Goal: Use online tool/utility: Use online tool/utility

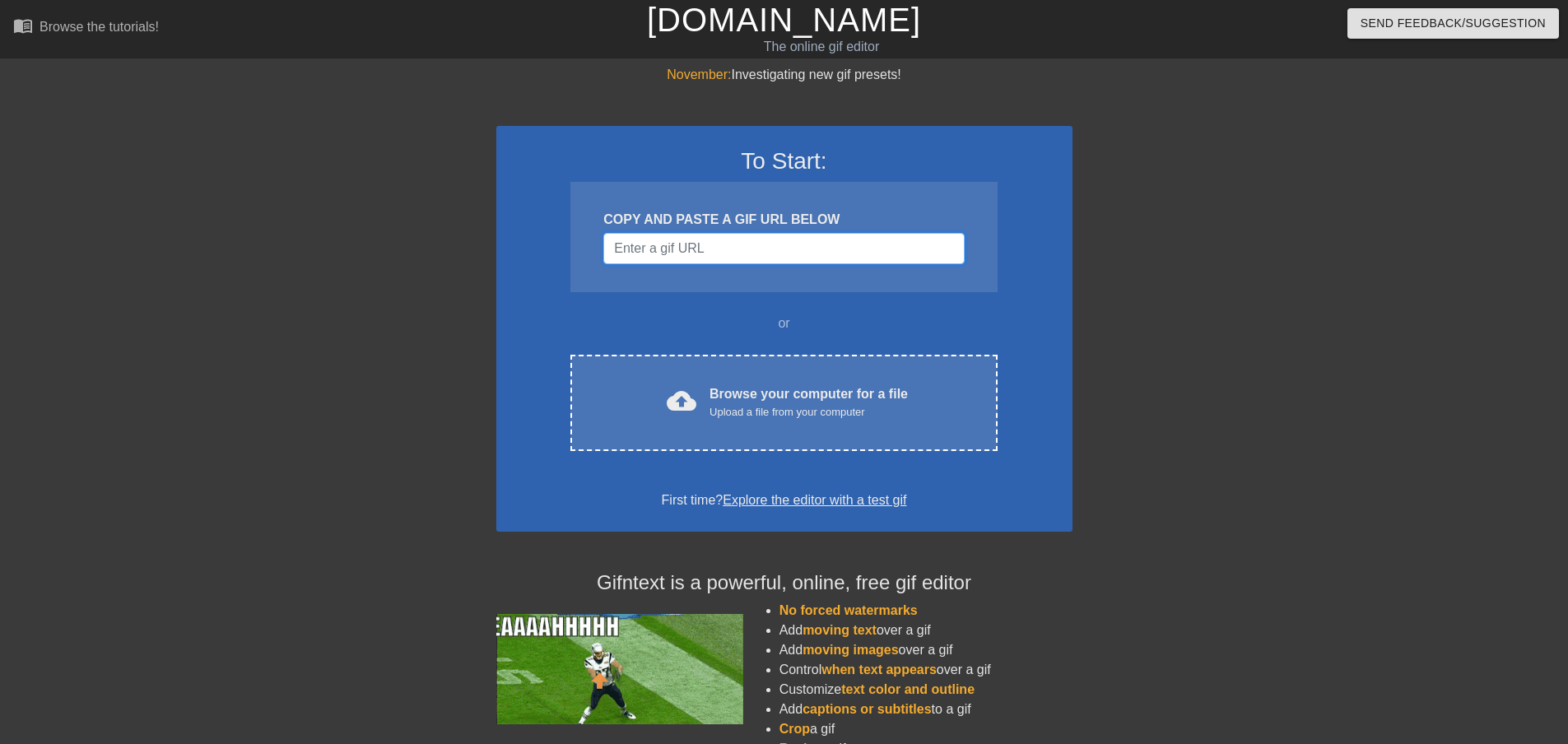
click at [728, 249] on input "Username" at bounding box center [783, 249] width 360 height 31
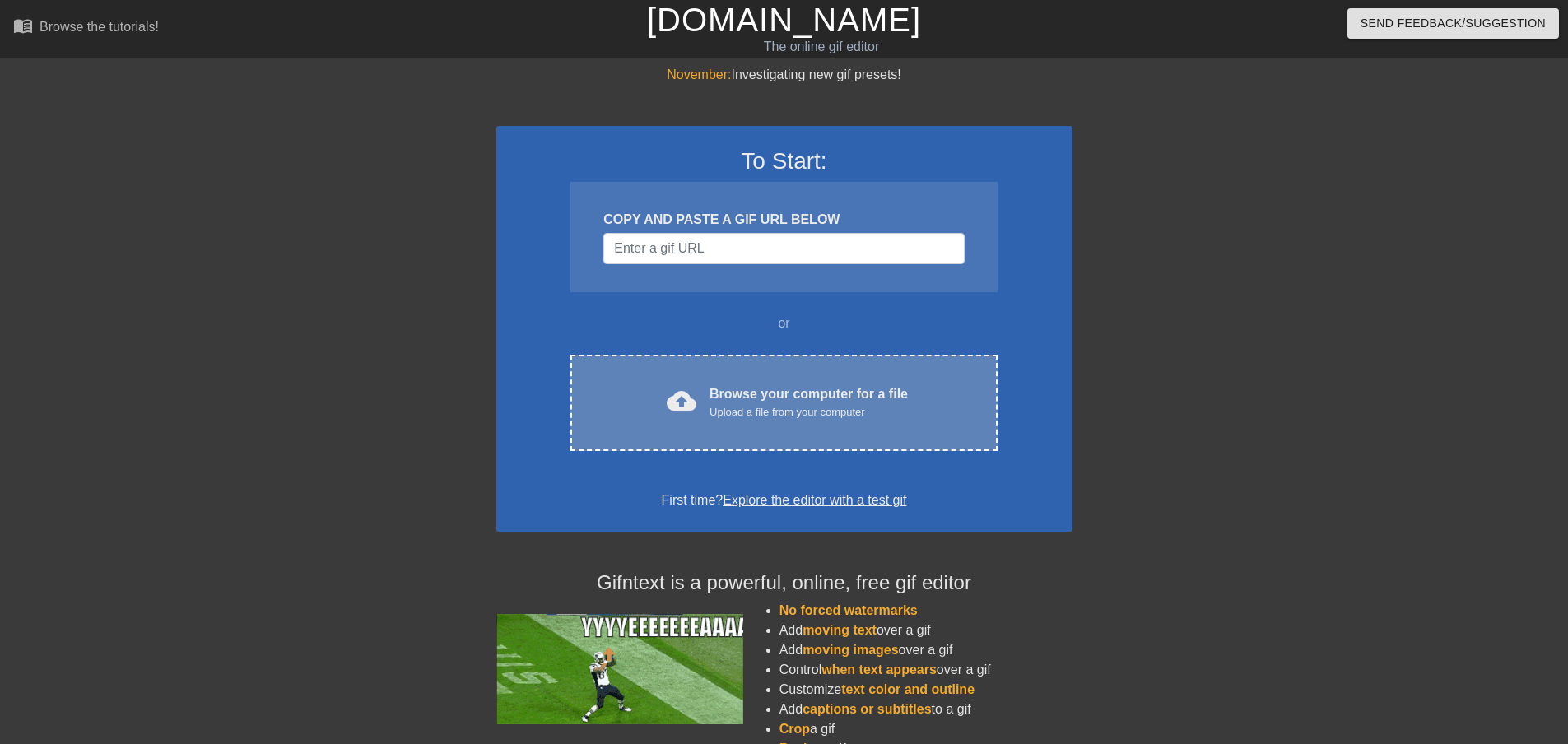
click at [771, 408] on div "Upload a file from your computer" at bounding box center [808, 412] width 198 height 17
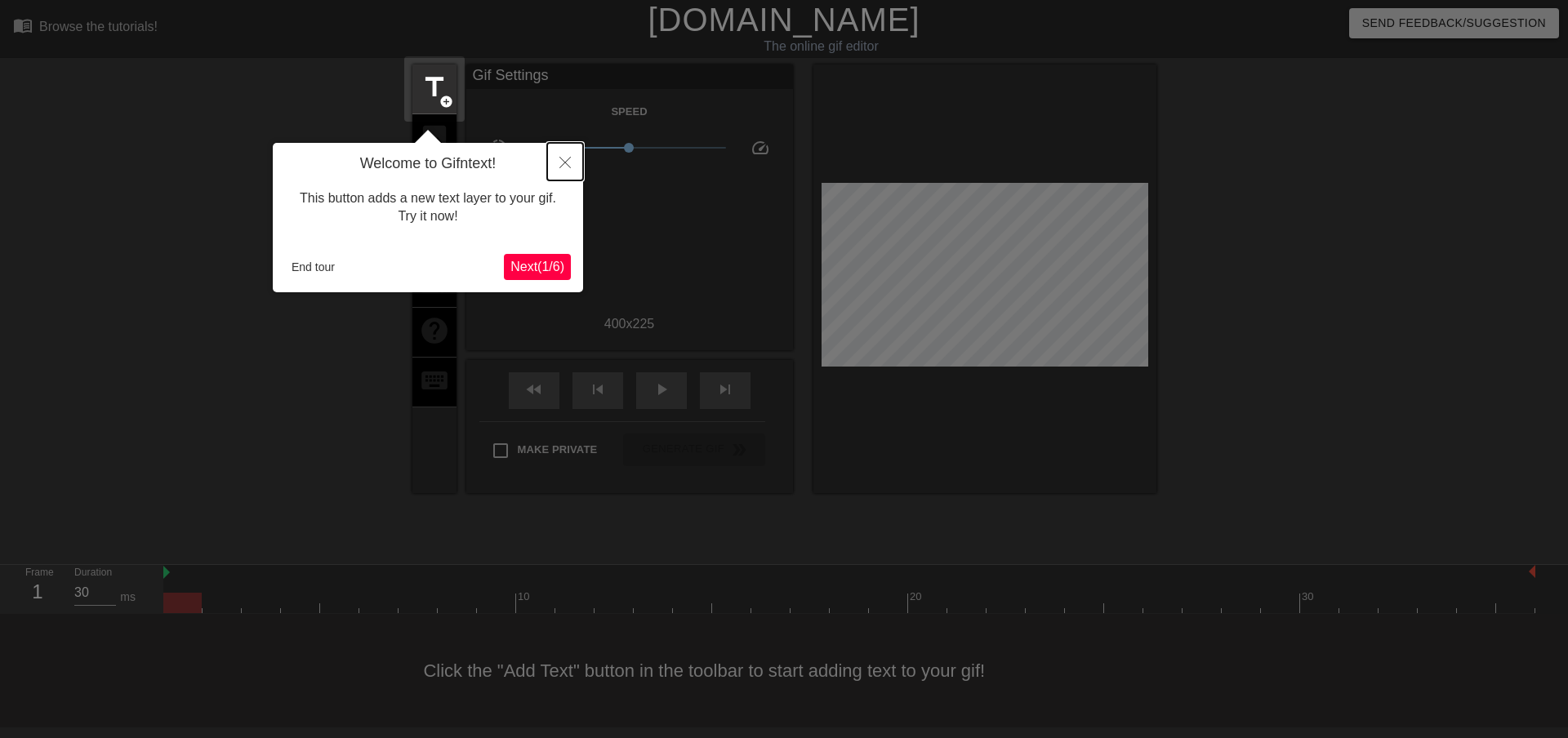
click at [556, 172] on button "Close" at bounding box center [565, 161] width 36 height 37
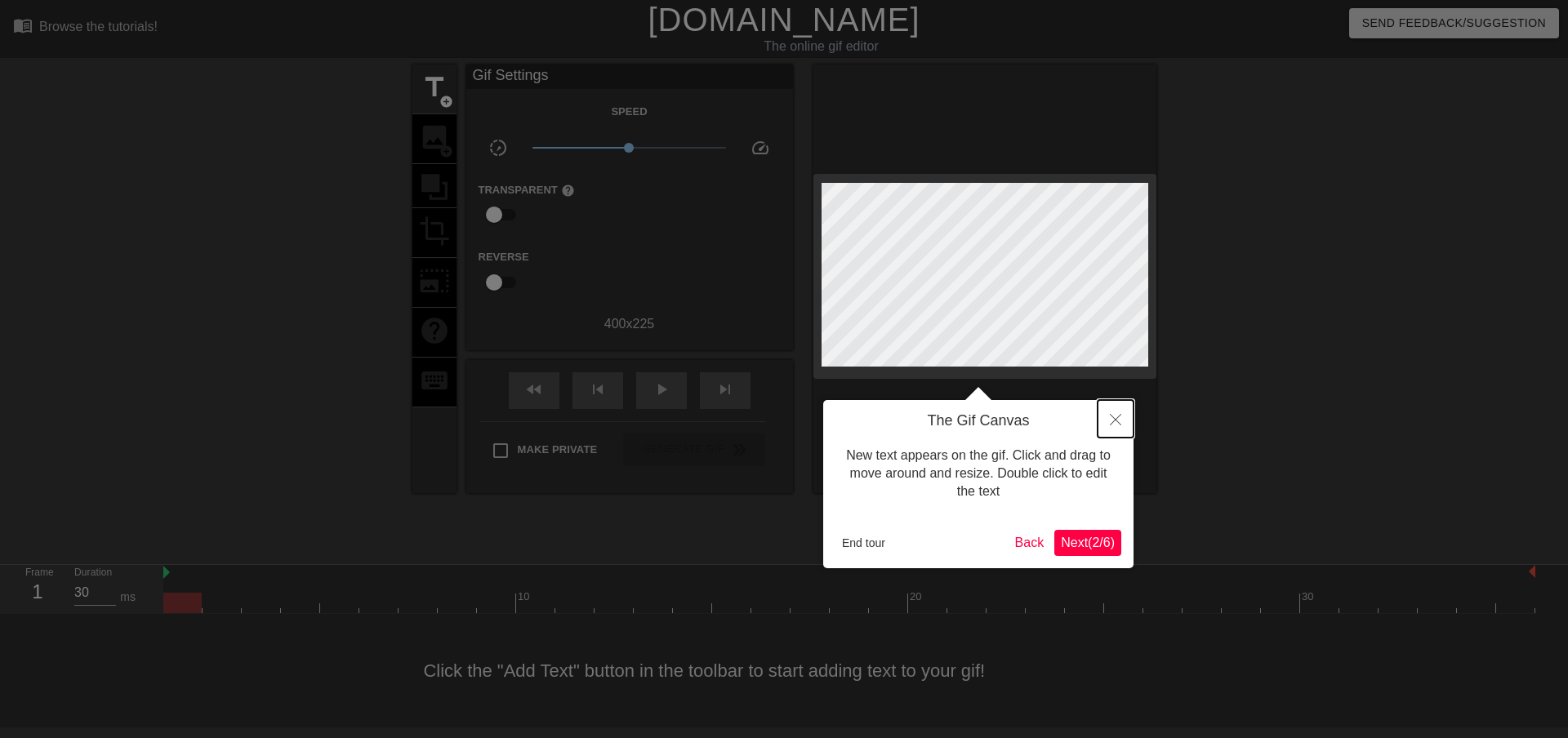
click at [1115, 423] on icon "Close" at bounding box center [1115, 420] width 11 height 11
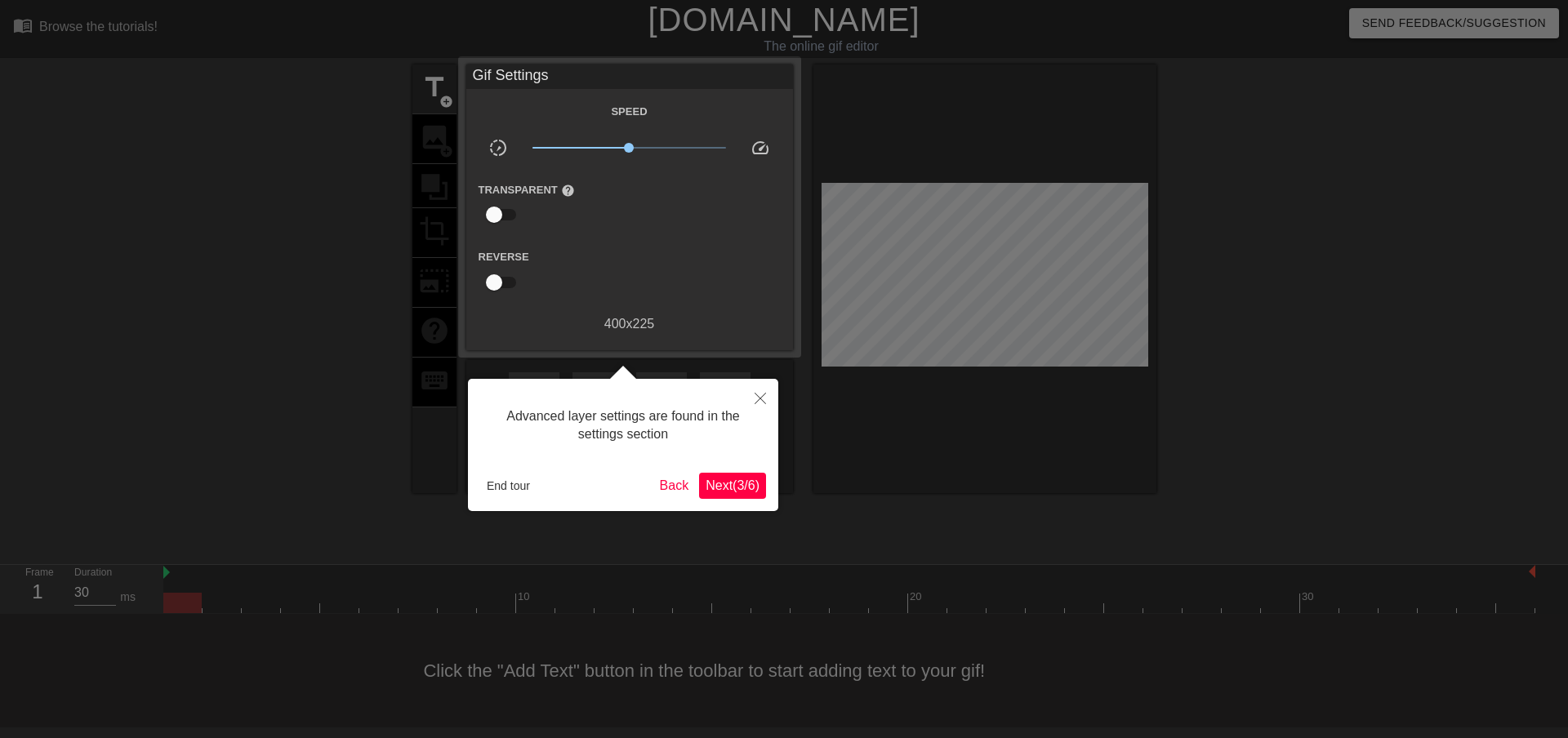
click at [742, 469] on div "Advanced layer settings are found in the settings section End tour Back Next ( …" at bounding box center [623, 445] width 311 height 132
click at [736, 485] on span "Next ( 3 / 6 )" at bounding box center [733, 485] width 54 height 14
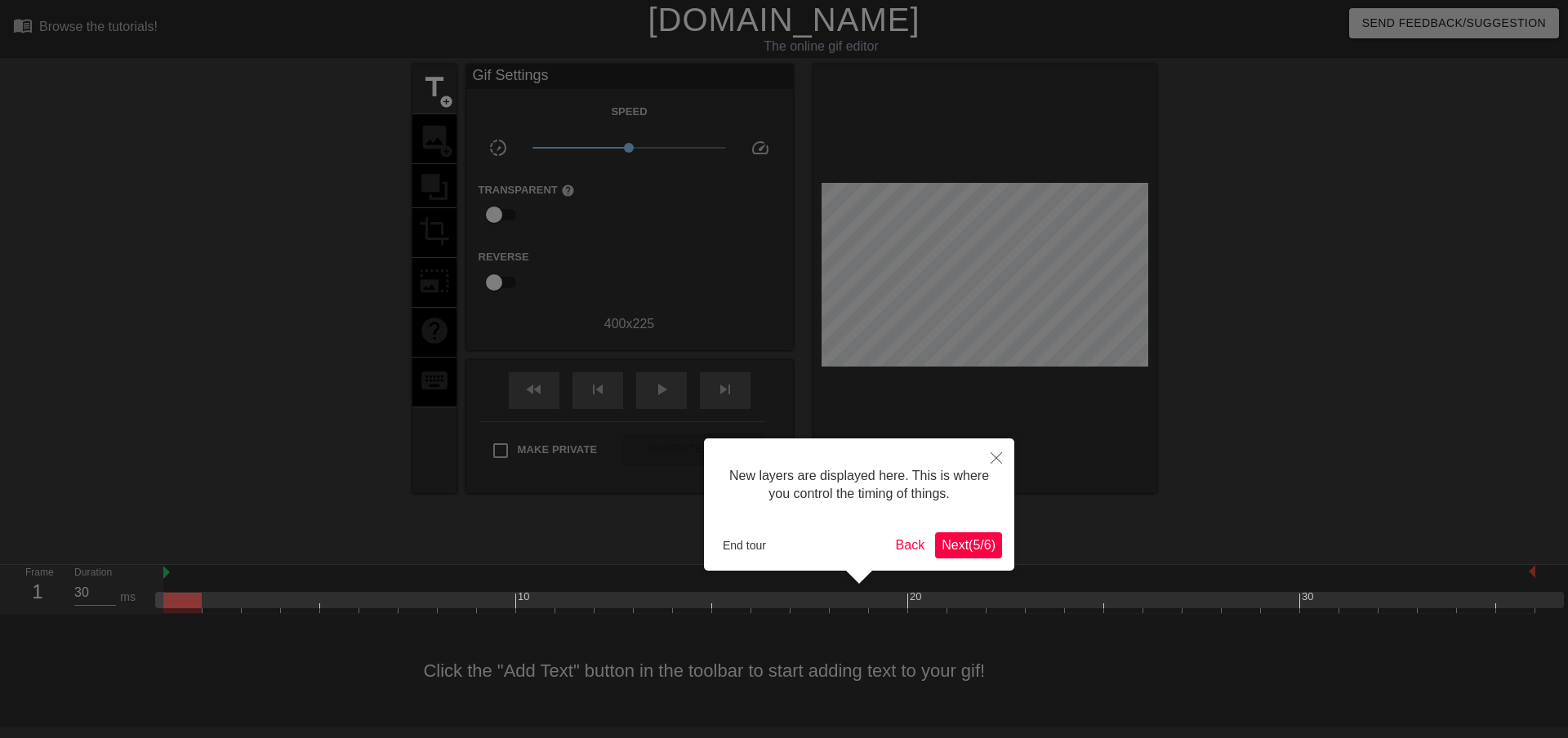
click at [988, 542] on span "Next ( 5 / 6 )" at bounding box center [968, 545] width 54 height 14
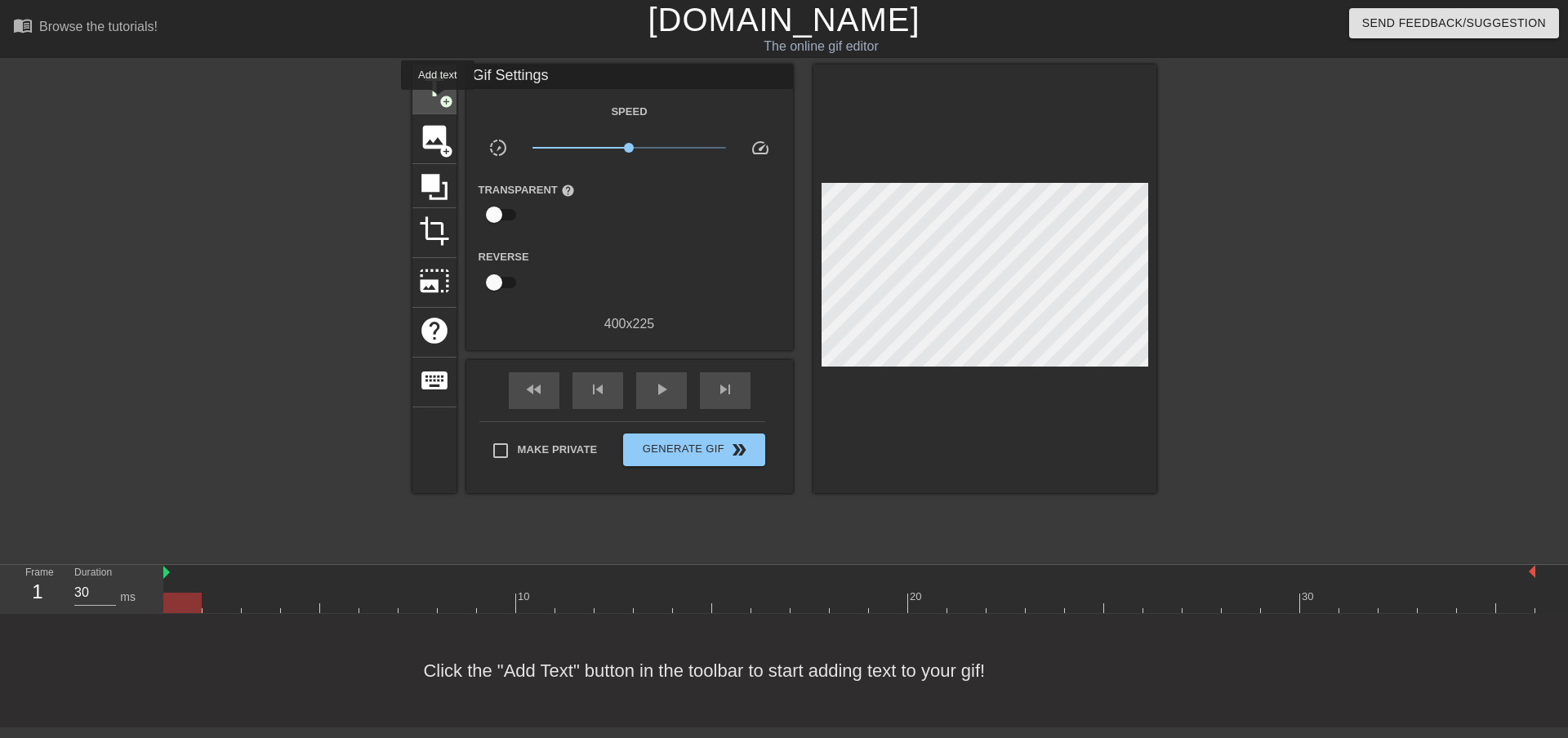
click at [438, 101] on span "title" at bounding box center [434, 87] width 31 height 31
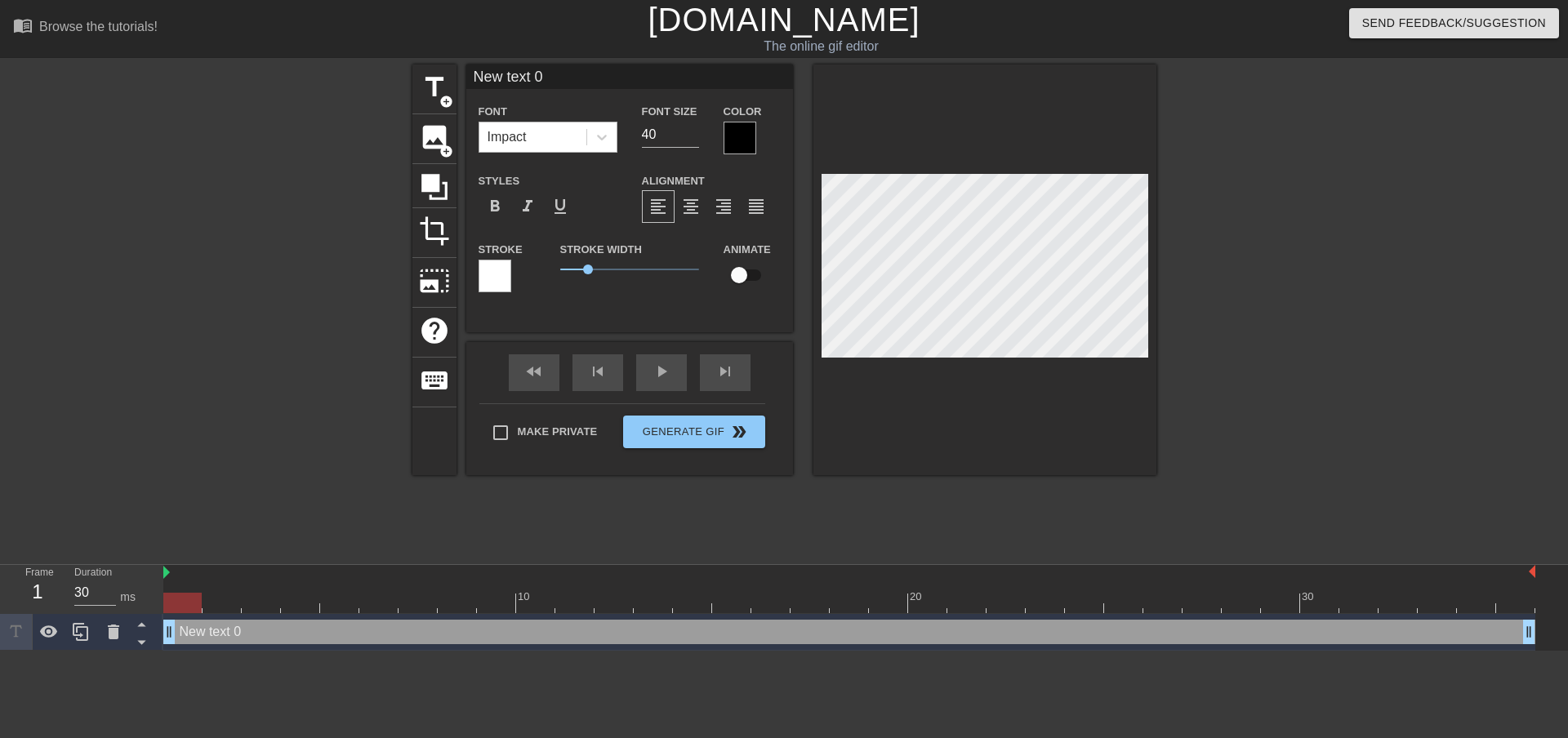
click at [576, 137] on div "Impact" at bounding box center [533, 138] width 107 height 29
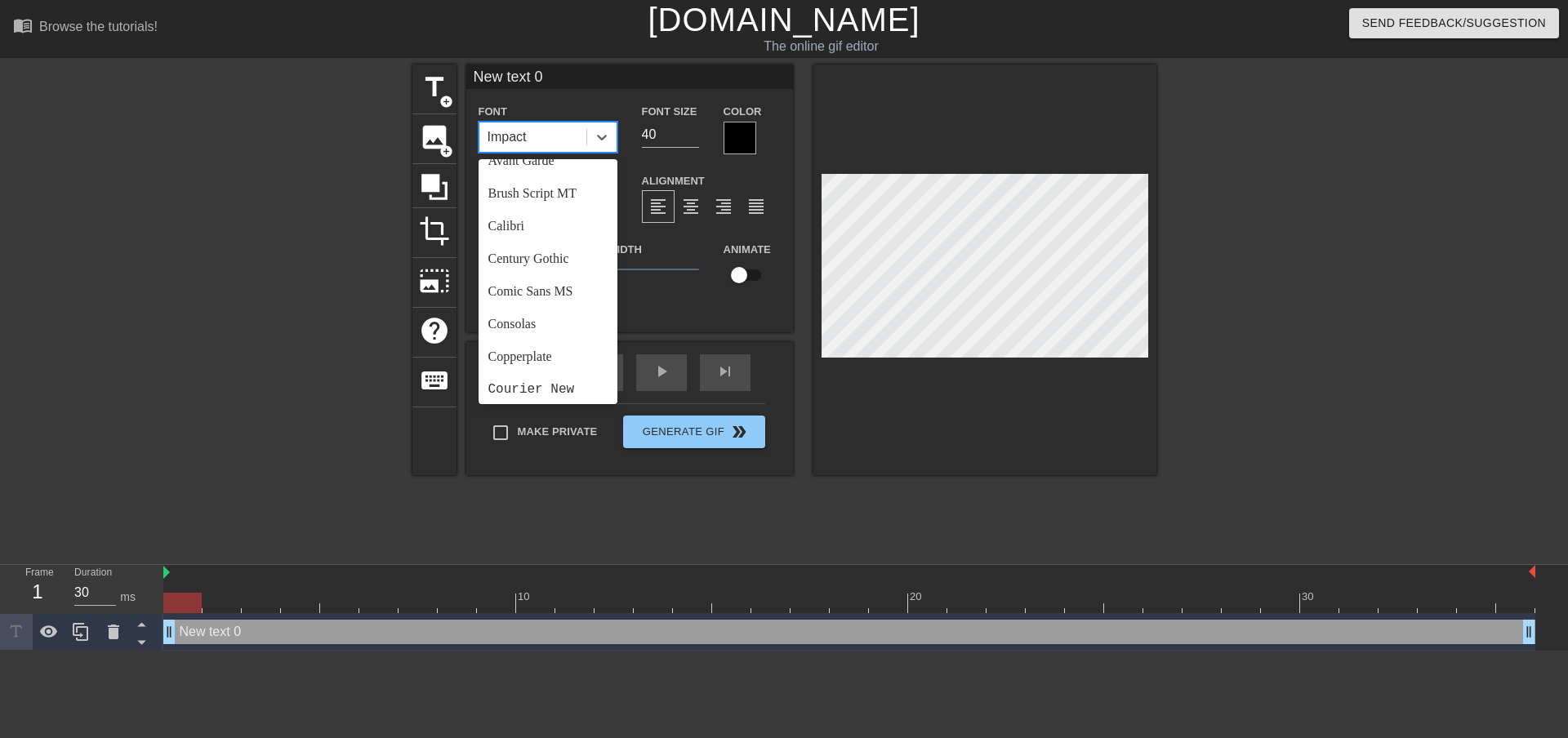
scroll to position [81, 0]
click at [556, 356] on div "Copperplate" at bounding box center [548, 359] width 138 height 33
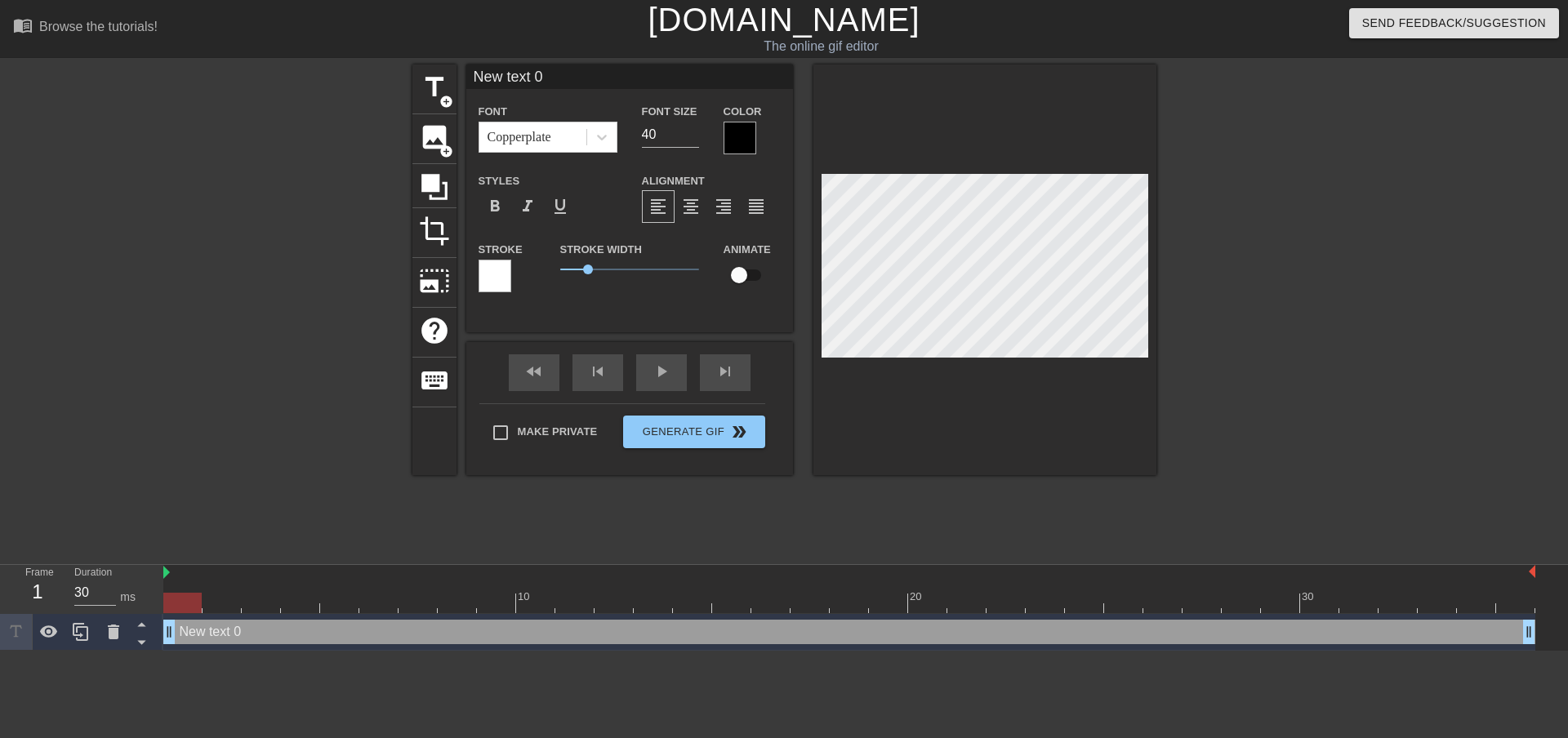
scroll to position [3, 4]
type input "W"
type textarea "W"
type input "WH"
type textarea "WH"
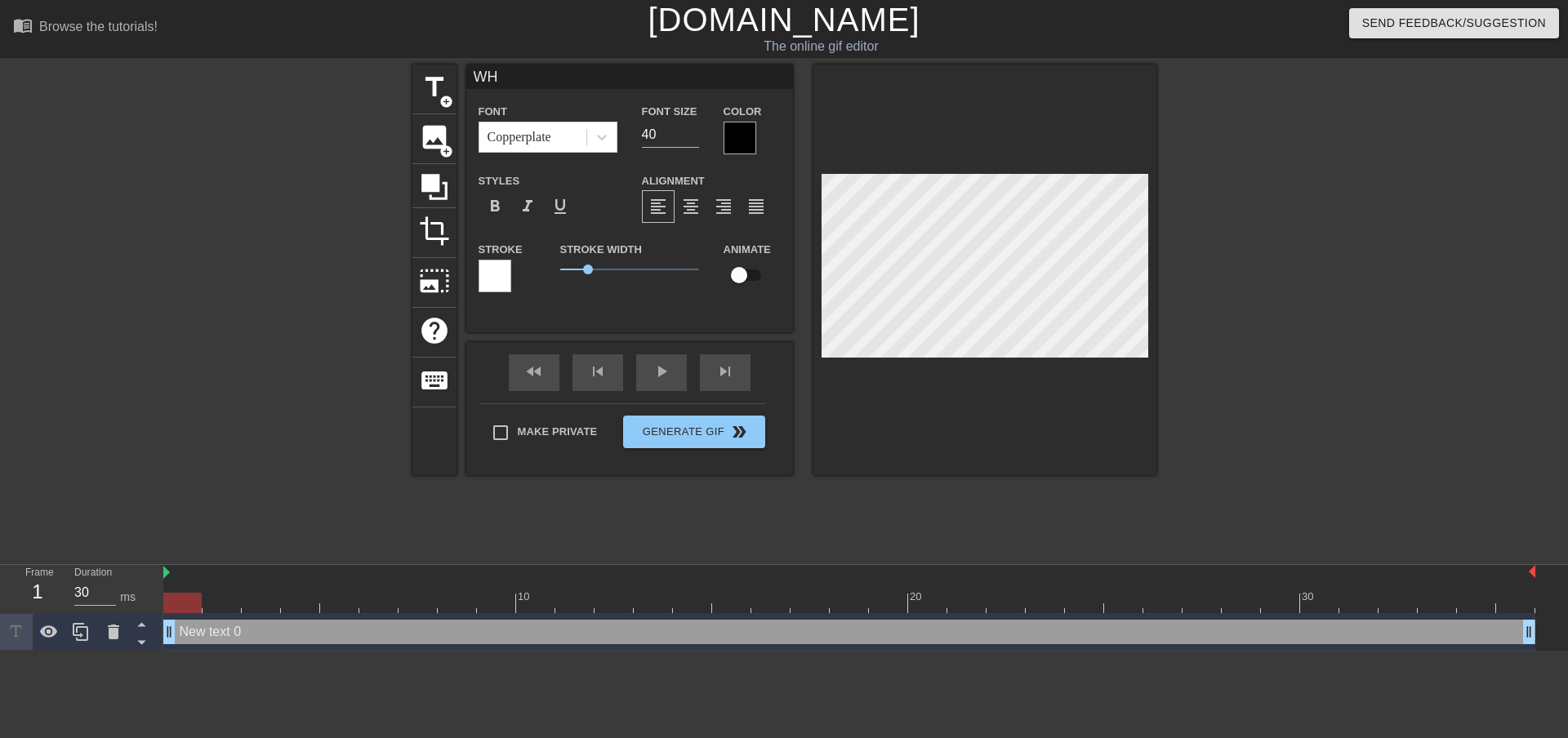
type input "WHY"
type textarea "WHY"
type input "WHY"
type textarea "WHY A"
type input "WHY AR"
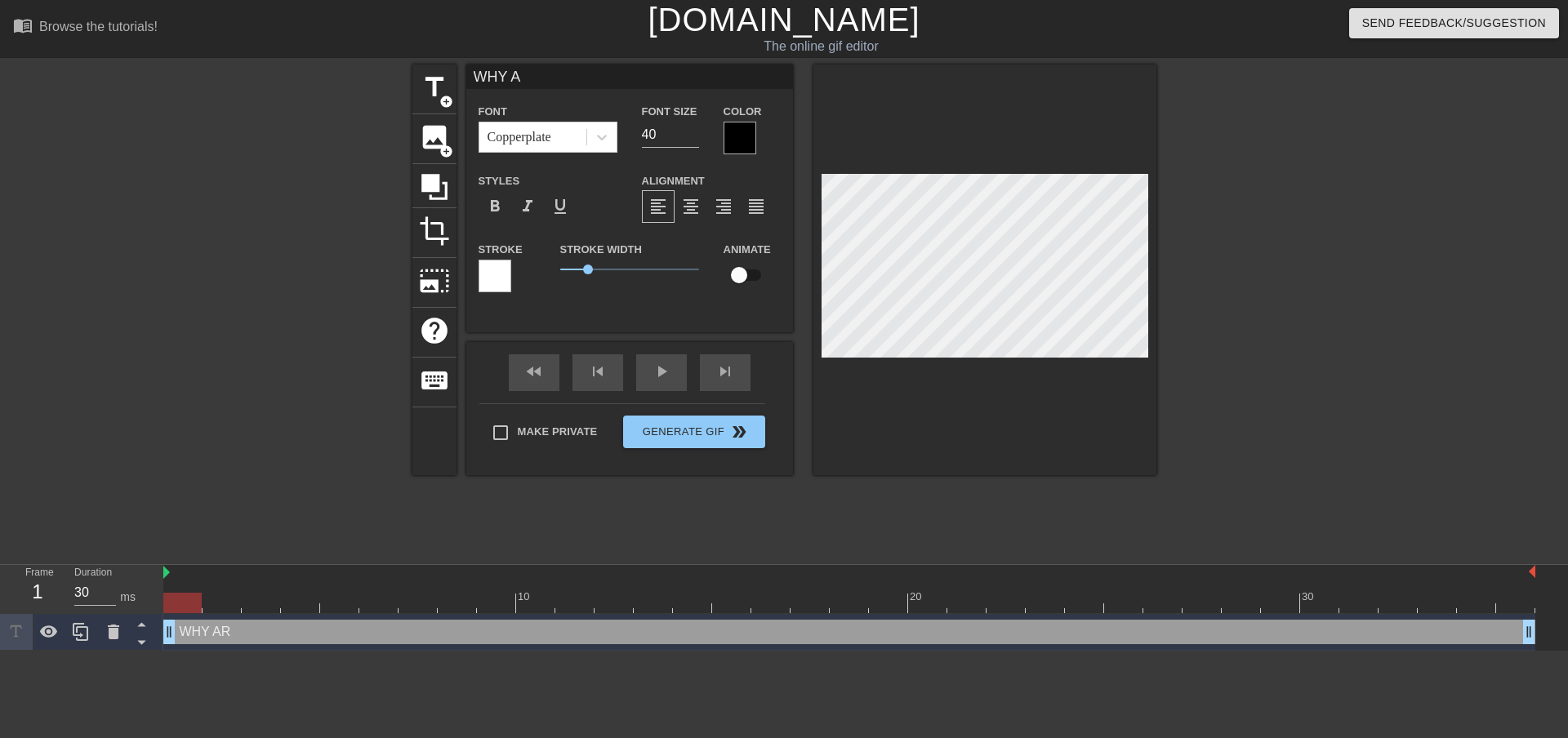
type textarea "WHY AR"
type input "WHY ARE"
type textarea "WHY ARE"
type input "WHY ARE Y"
type textarea "WHY ARE Y"
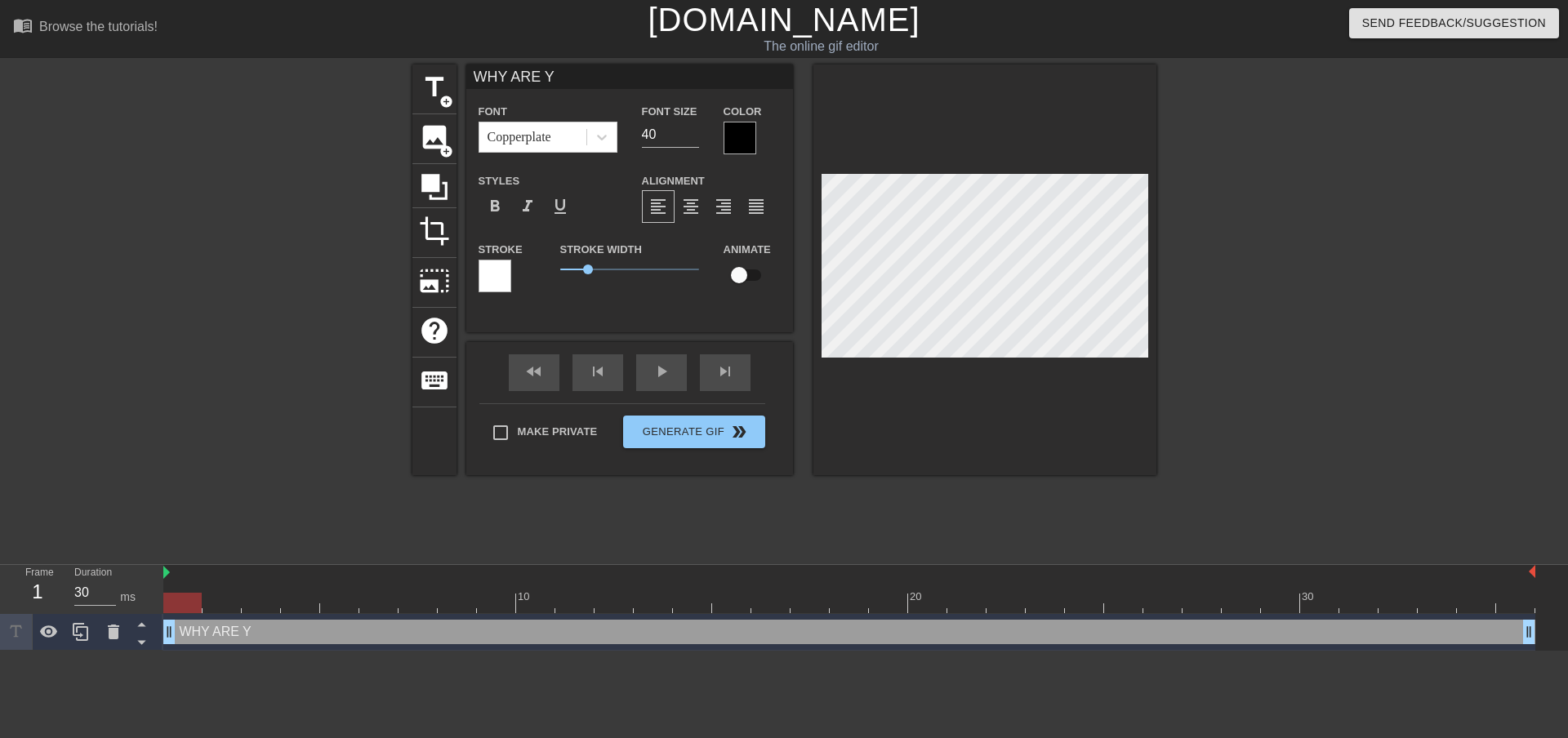
type input "WHY ARE YO"
type textarea "WHY ARE YO"
type input "WHY ARE YOU"
type textarea "WHY ARE YOU"
type input "WHY ARE YOU"
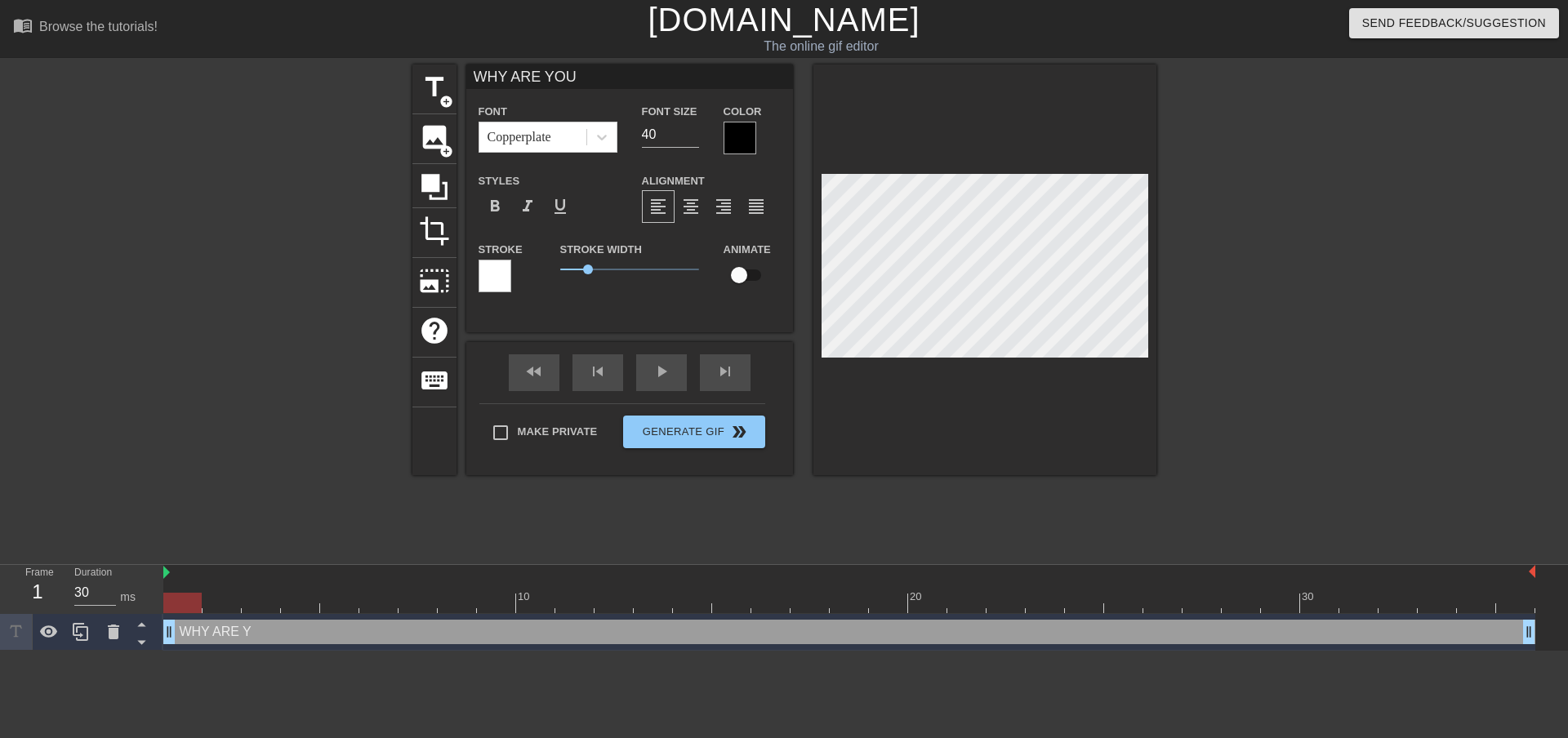
type textarea "WHY ARE YOU"
type input "WHY ARE YOU B"
type textarea "WHY ARE YOU B"
type input "WHY ARE YOU BL"
type textarea "WHY ARE YOU BL"
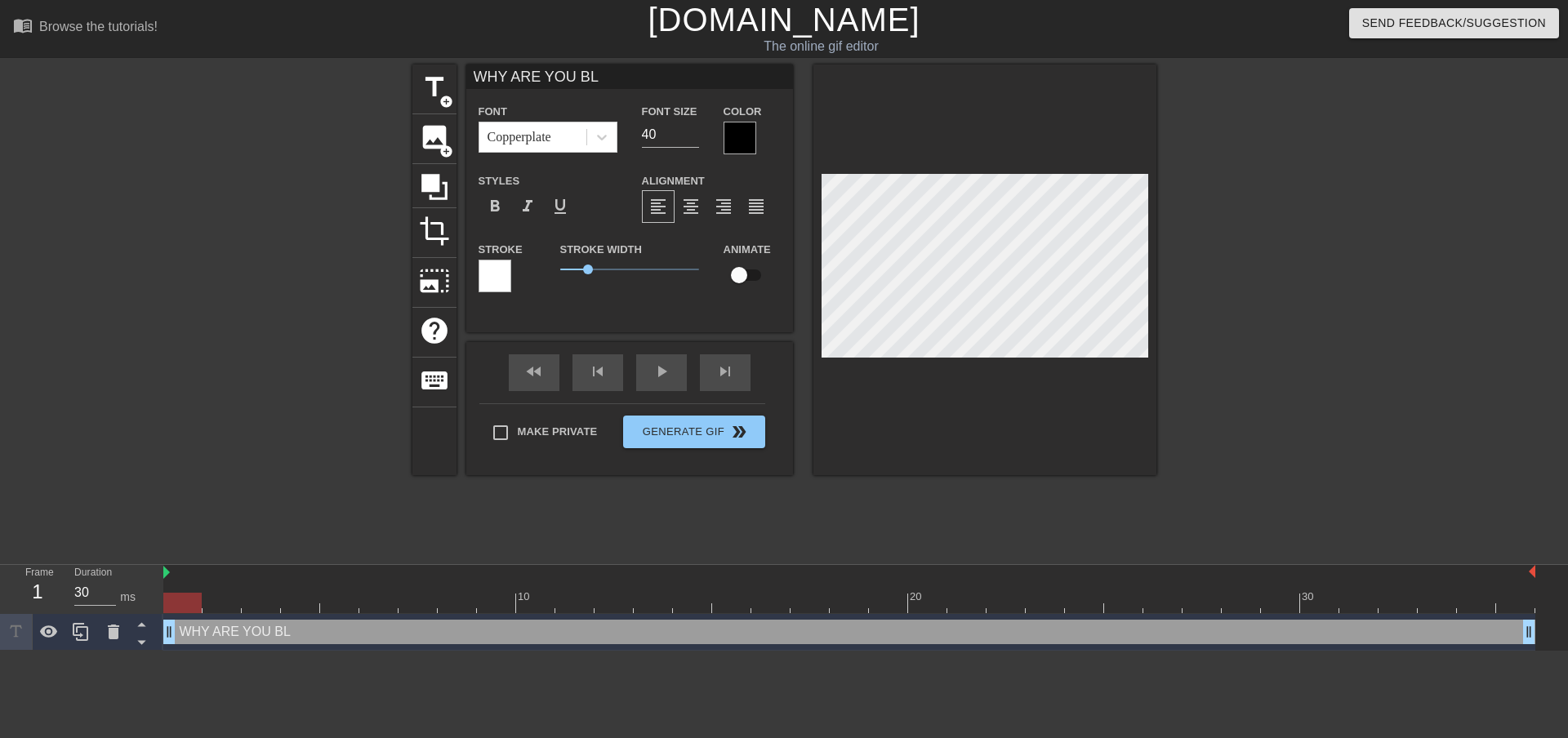
type input "WHY ARE YOU BLO"
type textarea "WHY ARE YOU BLO"
type input "WHY ARE YOU BLOC"
type textarea "WHY ARE YOU BLOC"
type input "WHY ARE YOU BLOCK"
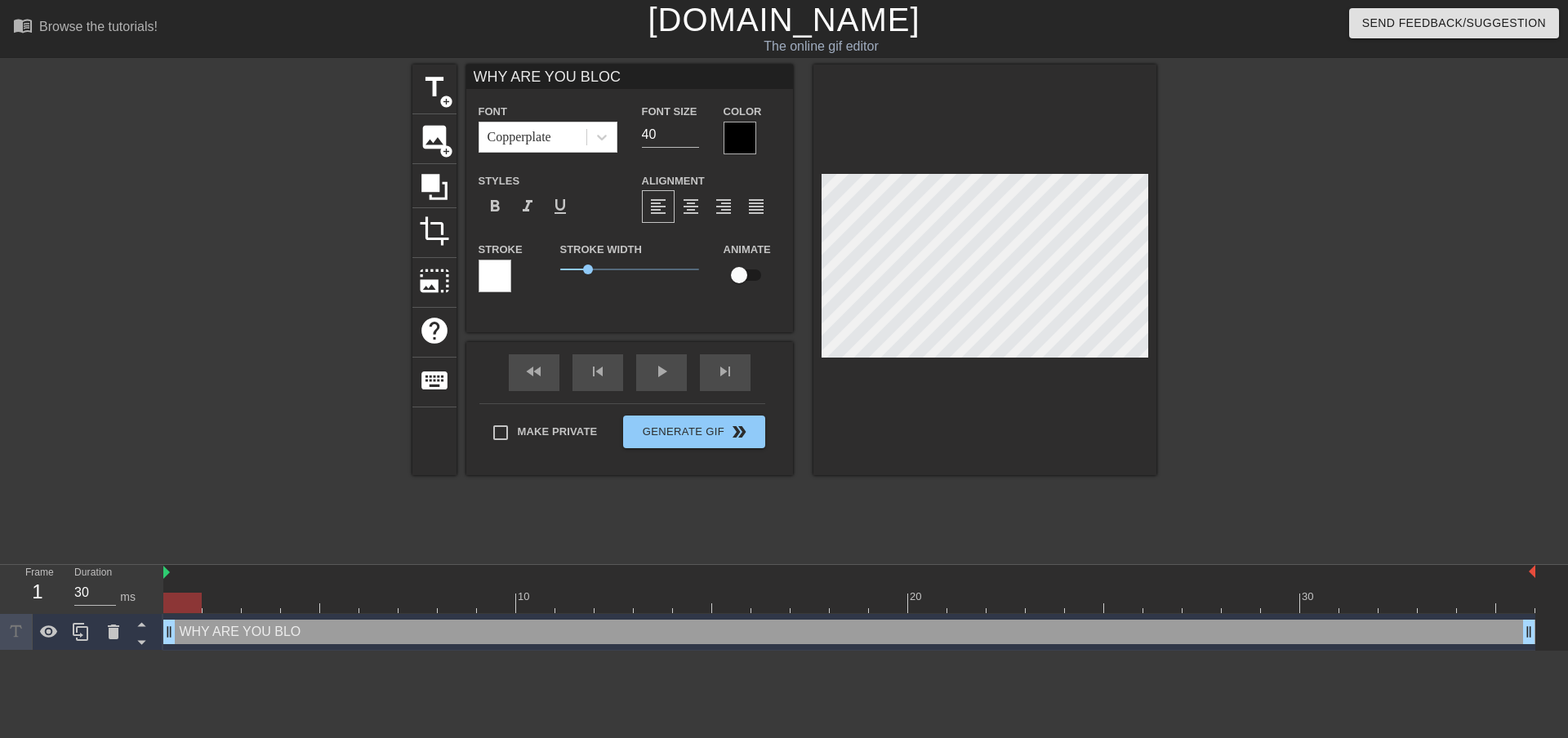
type textarea "WHY ARE YOU BLOCK"
type input "WHY ARE YOU BLOCKI"
type textarea "WHY ARE YOU BLOCKI"
type input "WHY ARE YOU BLOCK"
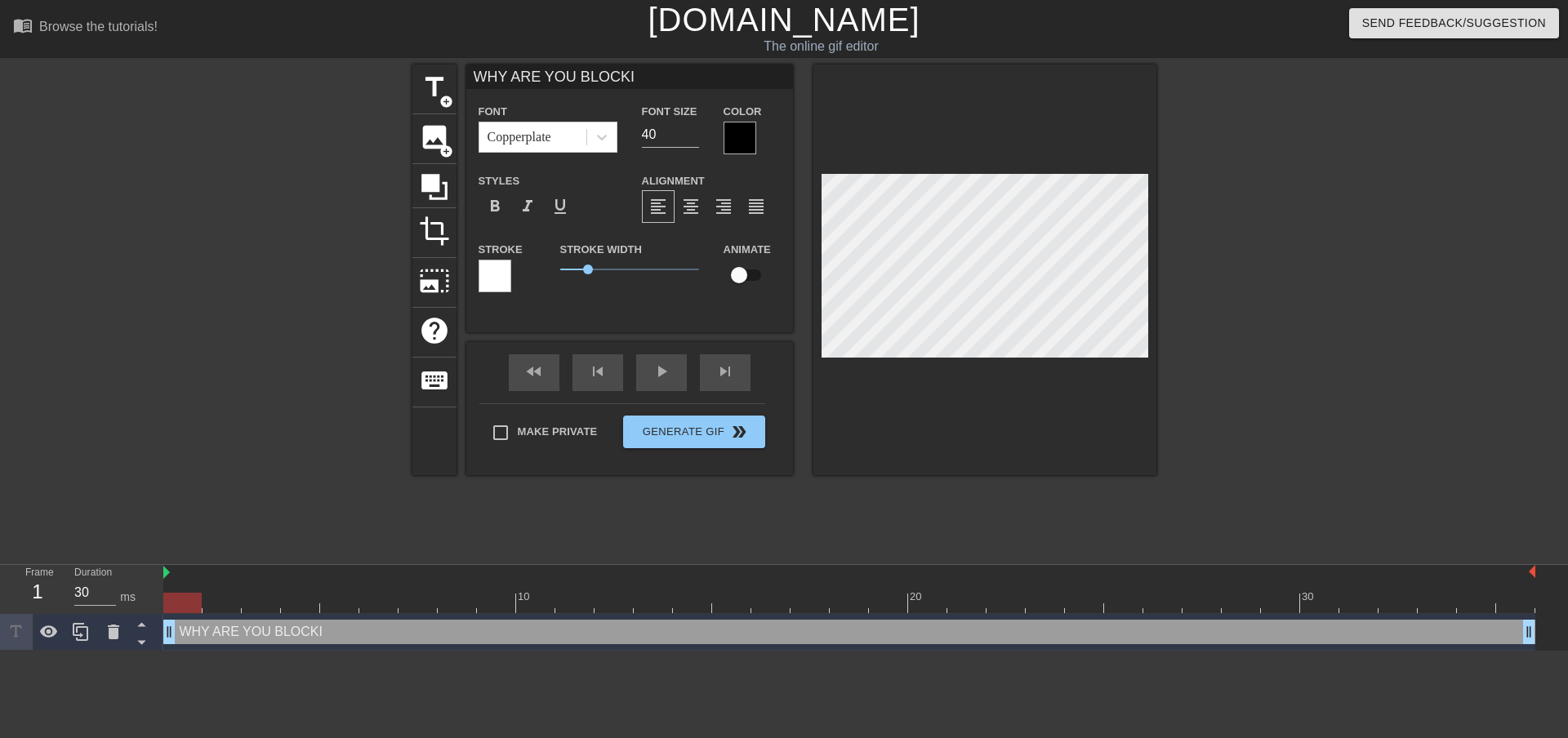
type textarea "WHY ARE YOU BLOCK"
type input "WHY ARE YOU BLOC"
type textarea "WHY ARE YOU BLOC"
type input "WHY ARE YOU BLO"
type textarea "WHY ARE YOU BLO"
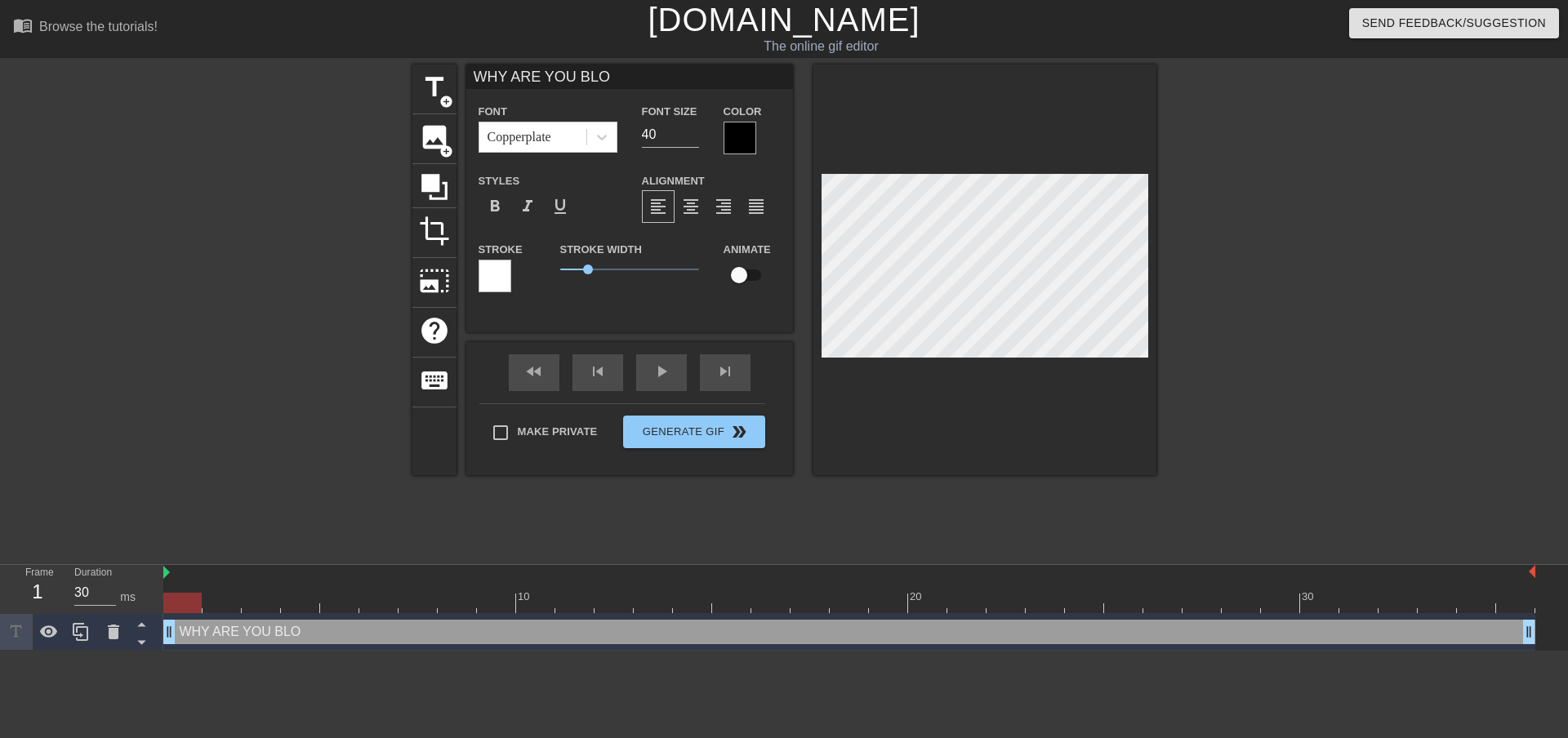
type input "WHY ARE YOU BL"
type textarea "WHY ARE YOU BL"
type input "WHY ARE YOU B"
type textarea "WHY ARE YOU B"
type input "WHY ARE YOU"
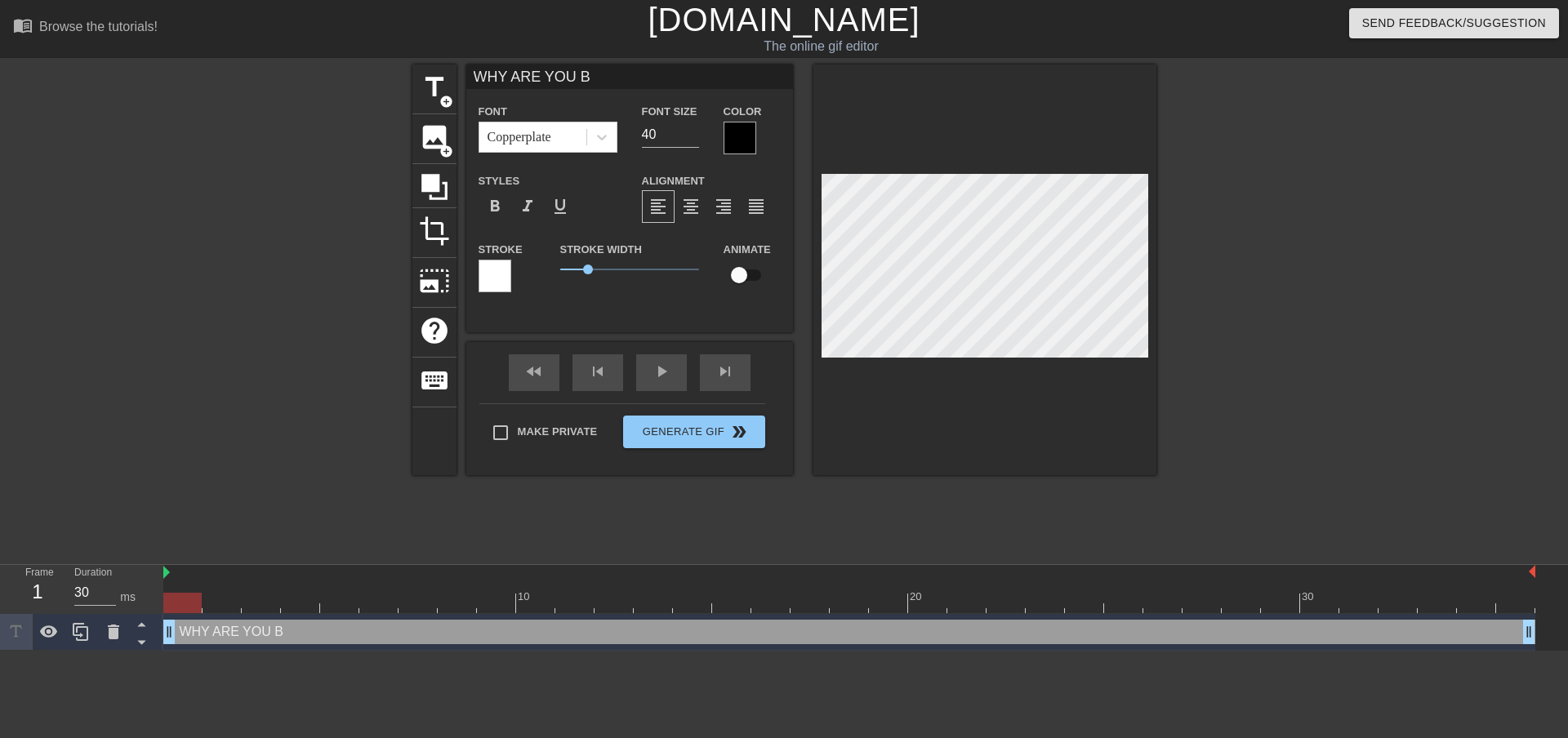
type textarea "WHY ARE YOU"
type input "WHY ARE YOU B"
type textarea "WHY ARE YOU B"
type input "WHY ARE YOU BO"
type textarea "WHY ARE YOU BO"
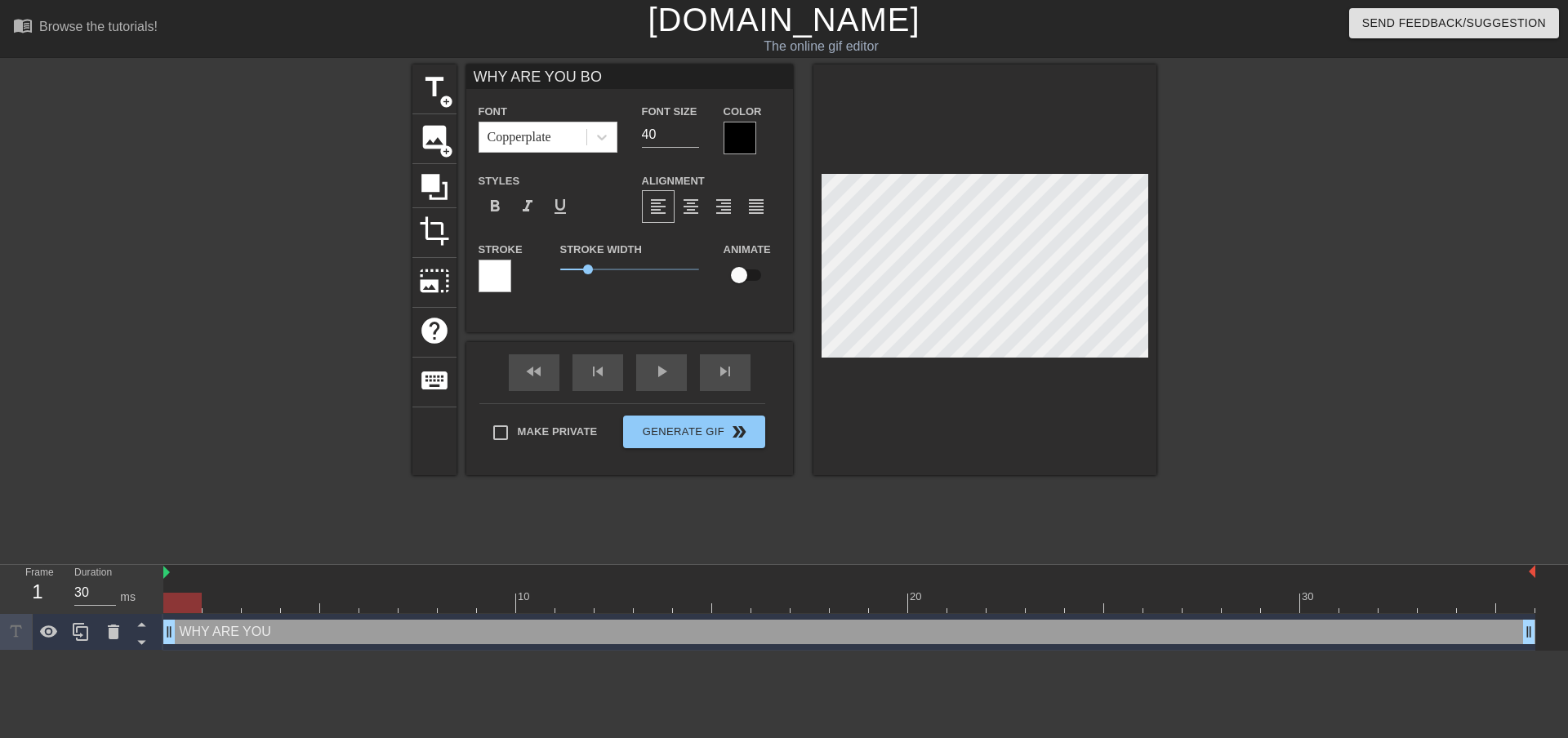
type input "WHY ARE YOU BOD"
type textarea "WHY ARE YOU BOD"
type input "WHY ARE YOU BODY"
type textarea "WHY ARE YOU BODY"
type input "WHY ARE YOU BODY"
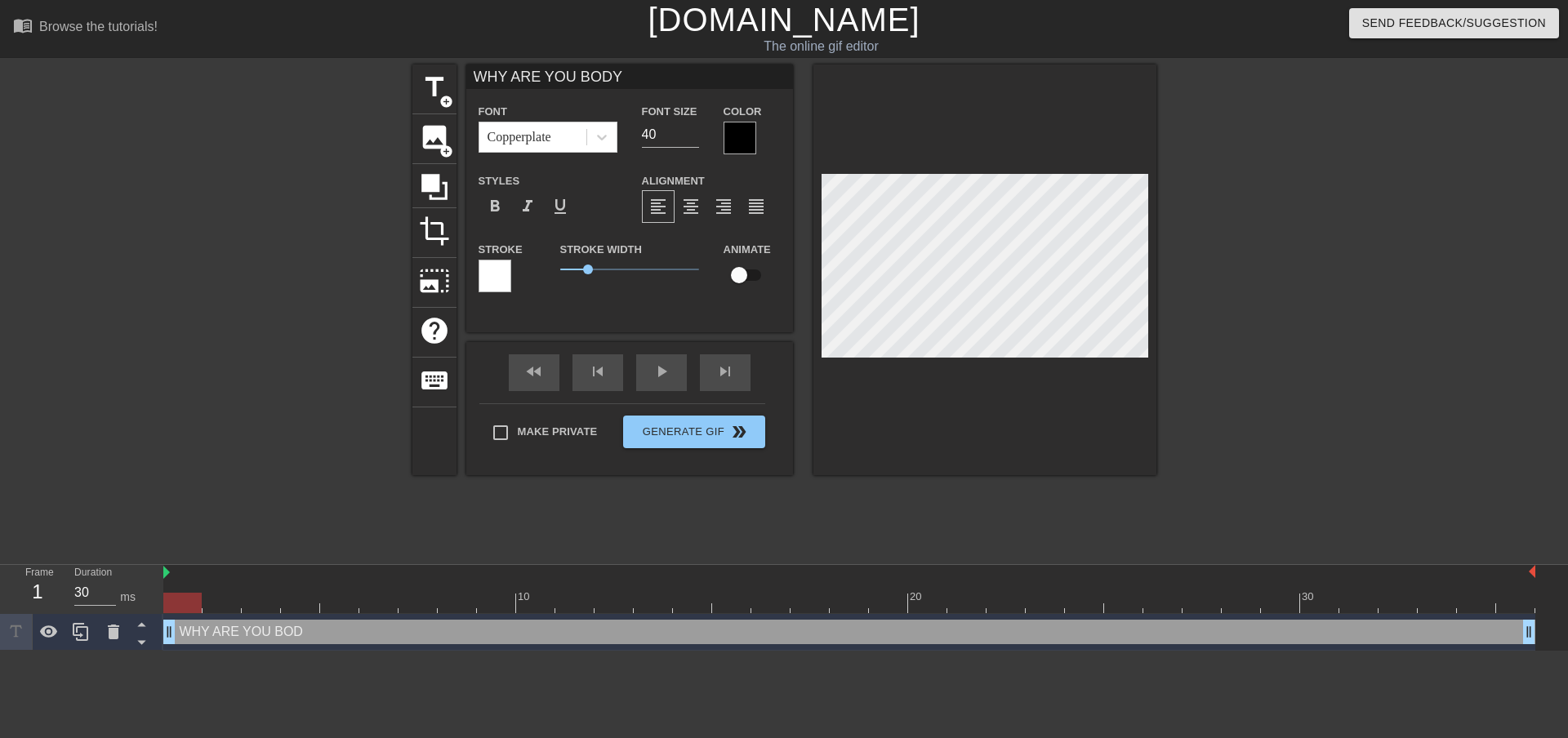
type textarea "WHY ARE YOU BODY"
type input "WHY ARE YOU BODY B"
type textarea "WHY ARE YOU BODY B"
type input "WHY ARE YOU BODY BL"
type textarea "WHY ARE YOU BODY BL"
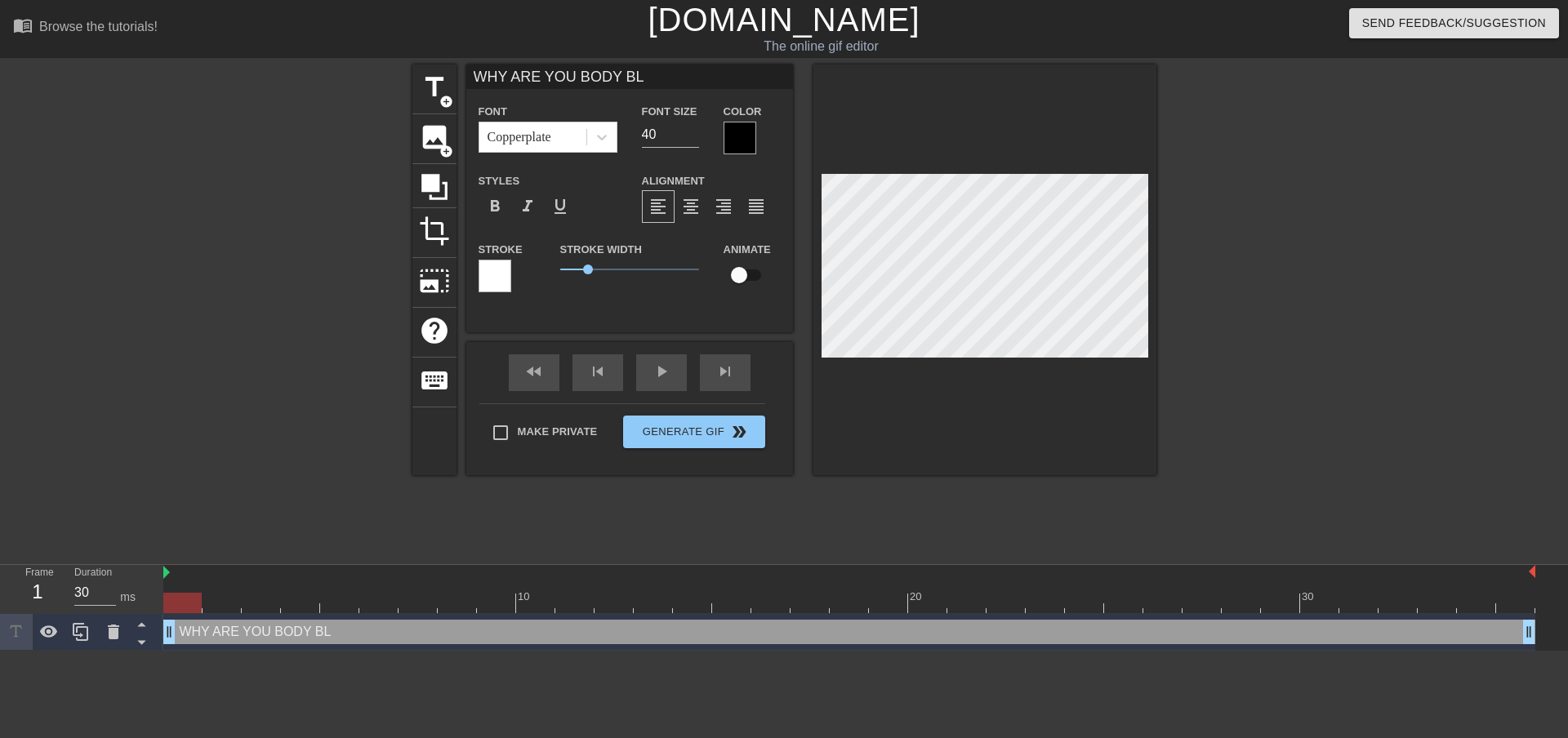
type input "WHY ARE YOU BODY BLO"
type textarea "WHY ARE YOU BODY BLO"
type input "WHY ARE YOU BODY BLOC"
type textarea "WHY ARE YOU BODY BLOC"
type input "WHY ARE YOU BODY BLOCK"
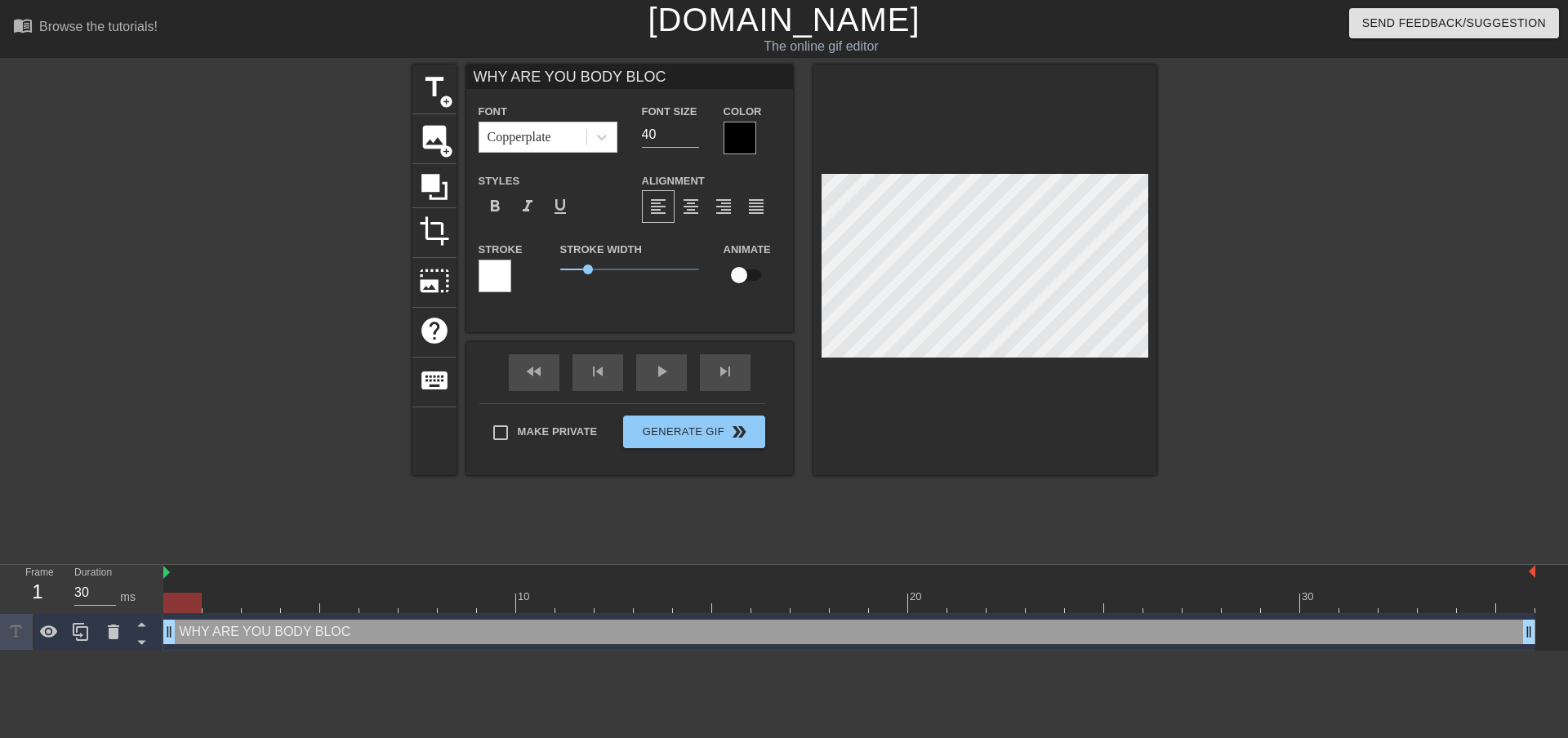
type textarea "WHY ARE YOU BODY BLOCK"
type input "WHY ARE YOU BODY BLOCKI"
type textarea "WHY ARE YOU BODY BLOCKI"
type input "WHY ARE YOU BODY BLOCKIN"
type textarea "WHY ARE YOU BODY BLOCKIN"
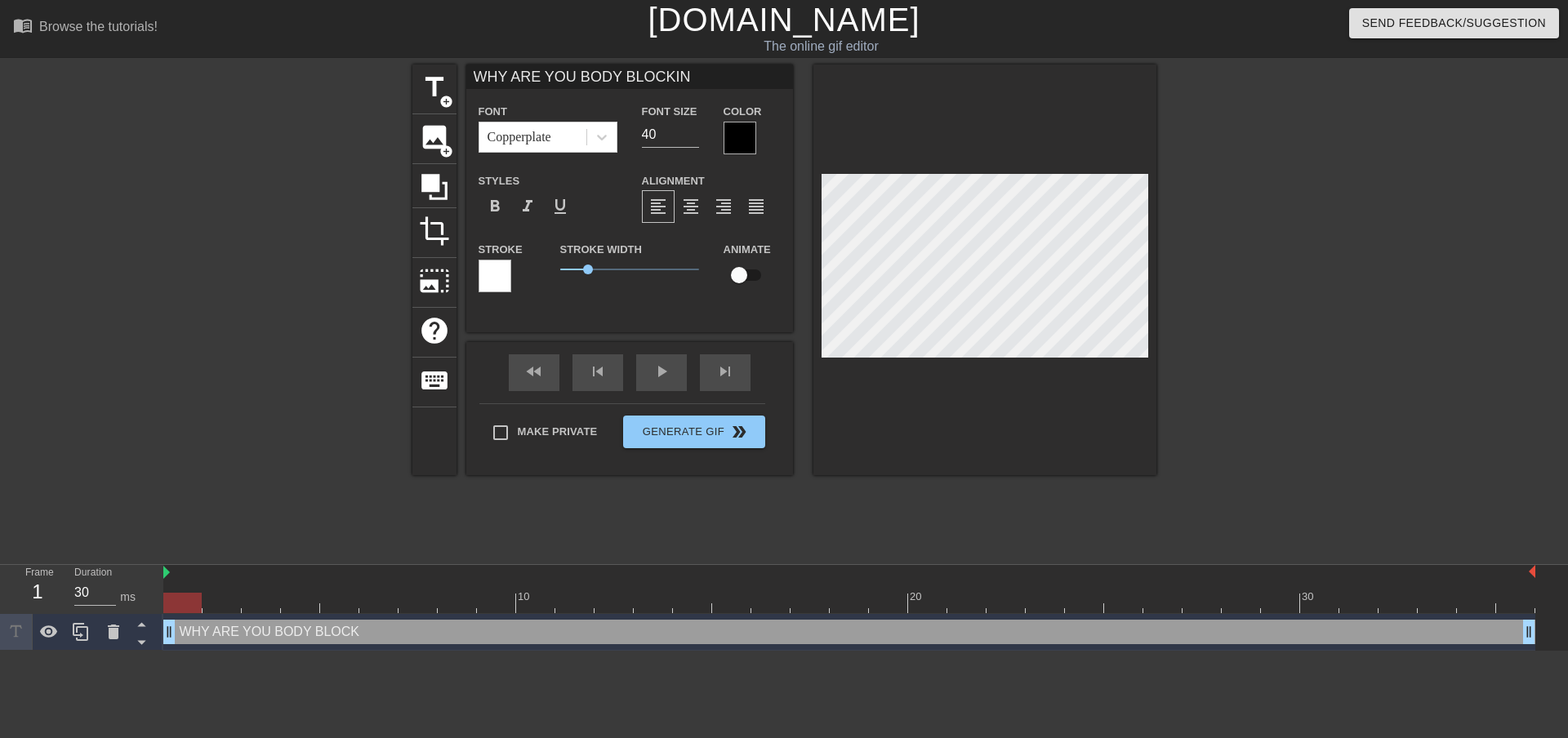
type input "WHY ARE YOU BODY BLOCKING"
type textarea "WHY ARE YOU BODY BLOCKING"
type input "WHY ARE YOU BODY BLOCKING"
type textarea "WHY ARE YOU BODY BLOCKING M"
type input "WHY ARE YOU BODY BLOCKING ME"
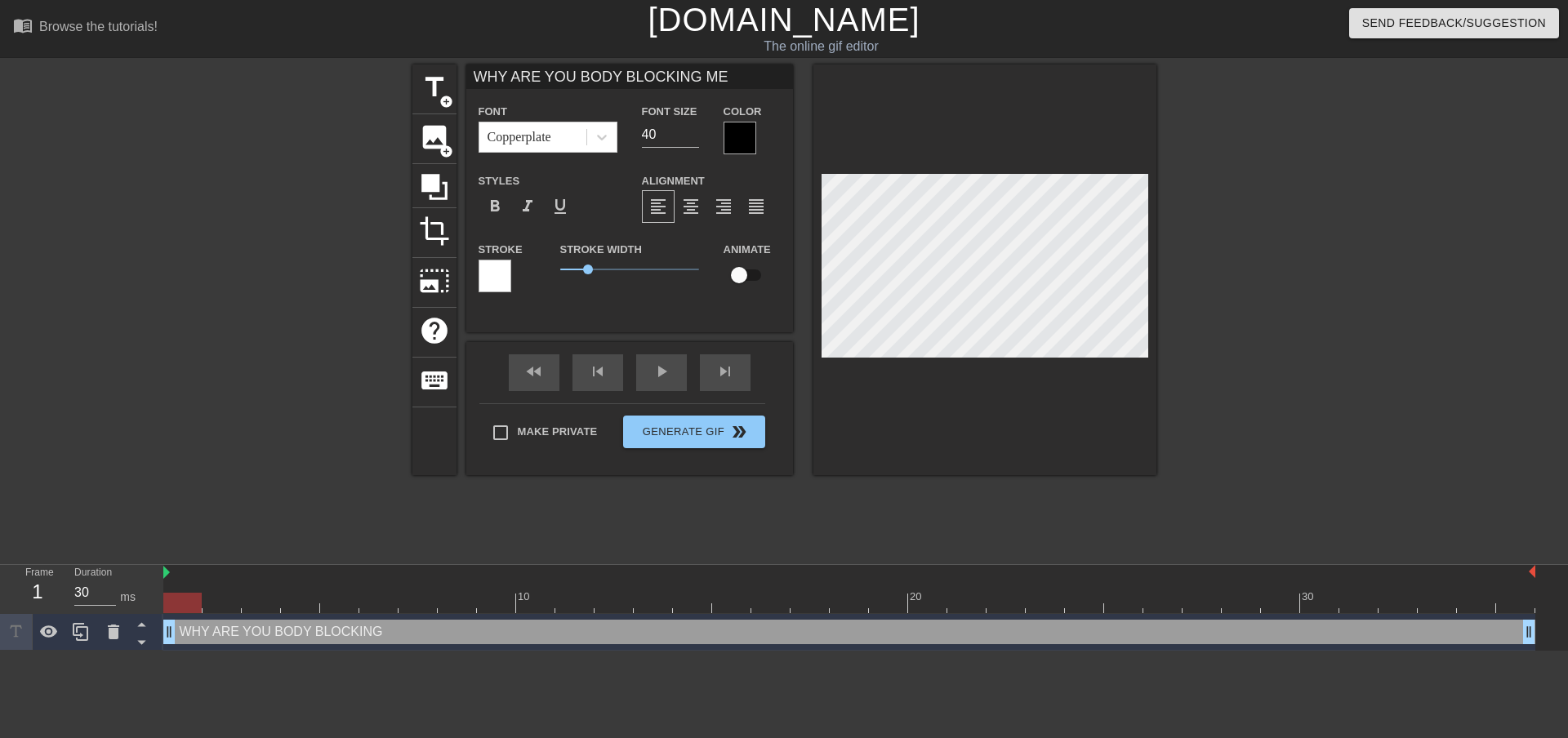
scroll to position [3, 13]
type textarea "WHY ARE YOU BODY BLOCKING ME"
click at [548, 138] on div "Copperplate" at bounding box center [520, 137] width 64 height 20
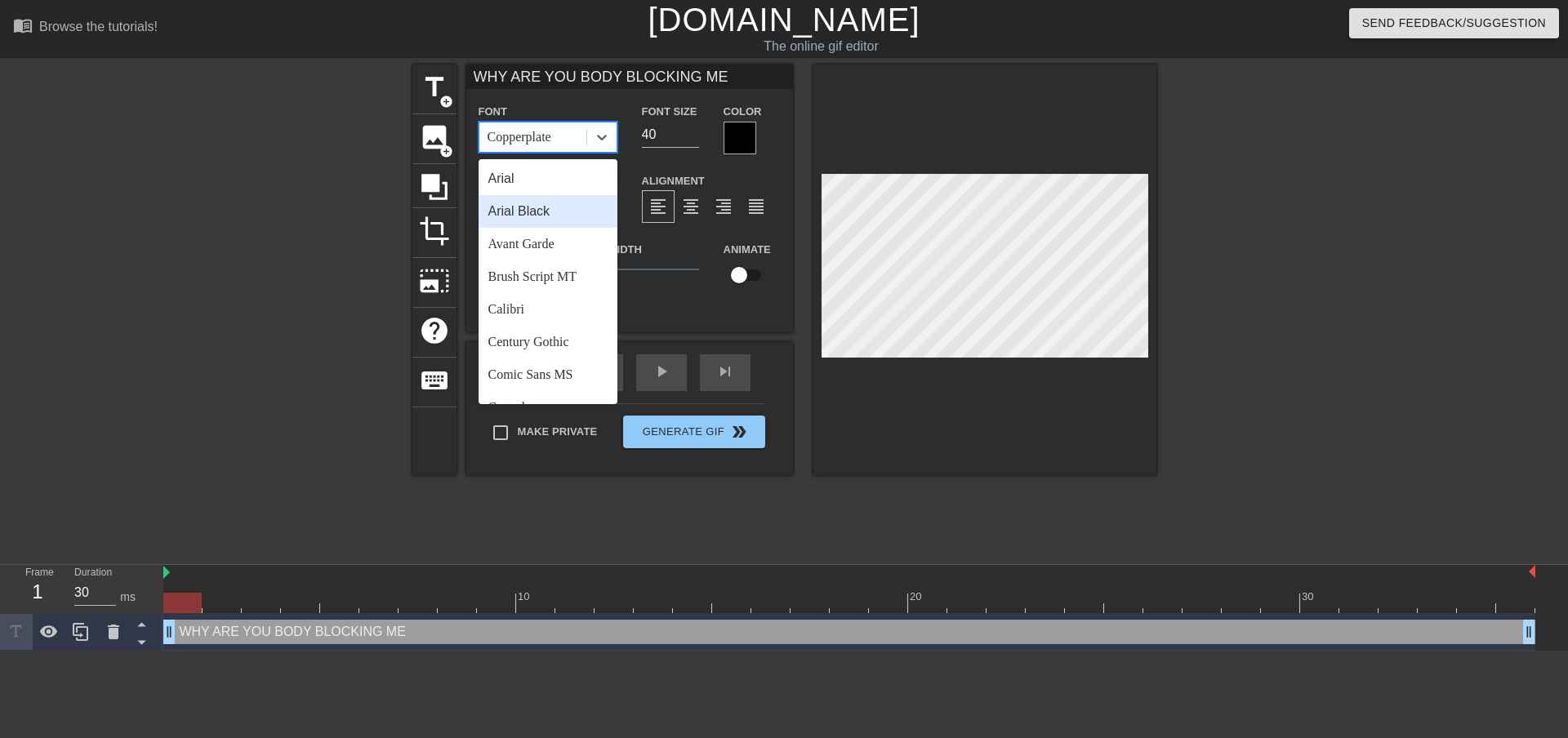
click at [548, 214] on div "Arial Black" at bounding box center [548, 212] width 138 height 33
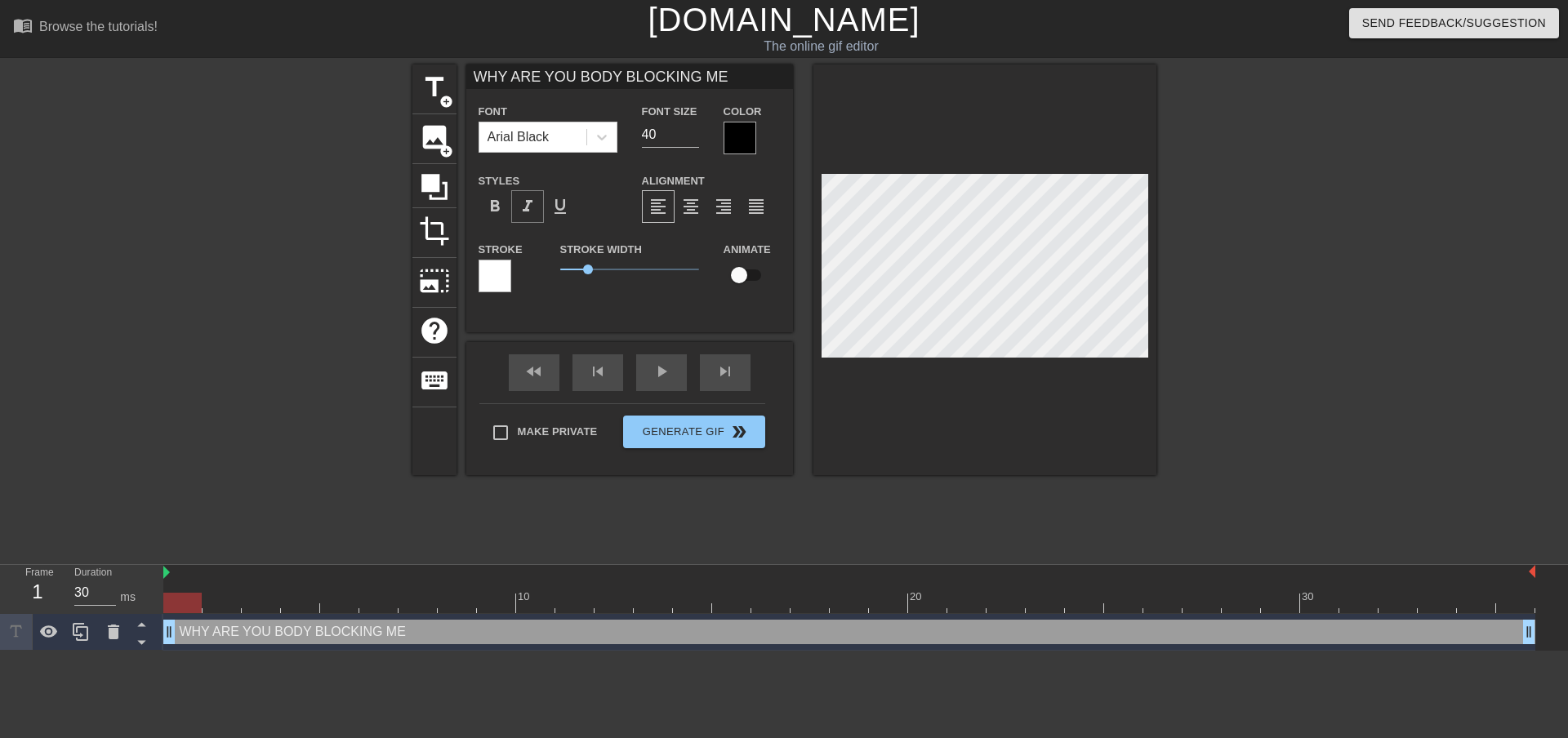
click at [540, 206] on div "format_italic" at bounding box center [528, 207] width 33 height 33
click at [535, 205] on span "format_italic" at bounding box center [527, 206] width 20 height 20
click at [566, 205] on span "format_underline" at bounding box center [560, 206] width 20 height 20
click at [565, 205] on span "format_underline" at bounding box center [560, 206] width 20 height 20
click at [487, 198] on span "format_bold" at bounding box center [495, 206] width 20 height 20
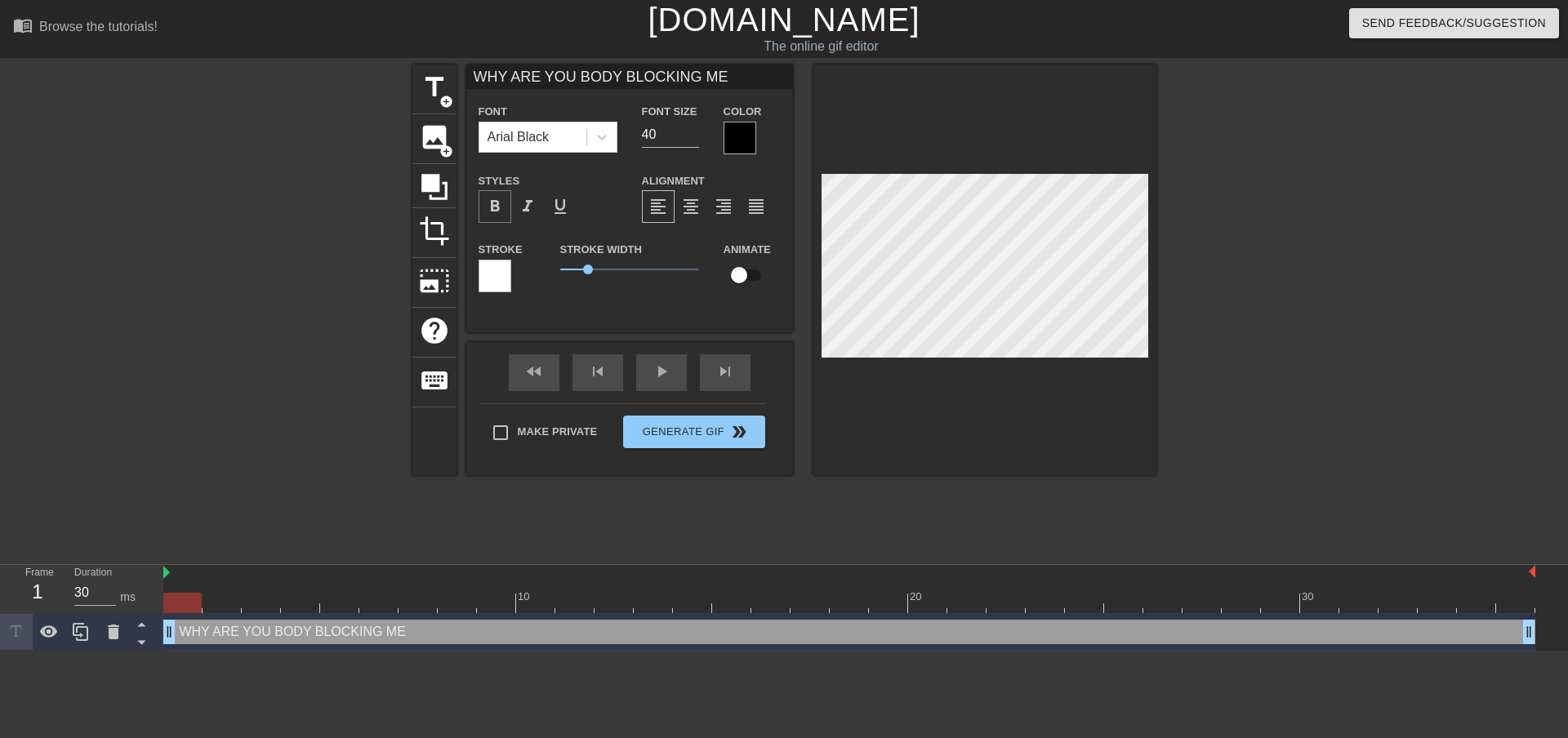
click at [491, 198] on span "format_bold" at bounding box center [495, 206] width 20 height 20
click at [692, 138] on input "39" at bounding box center [671, 135] width 57 height 26
click at [692, 138] on input "38" at bounding box center [671, 135] width 57 height 26
click at [692, 138] on input "37" at bounding box center [671, 135] width 57 height 26
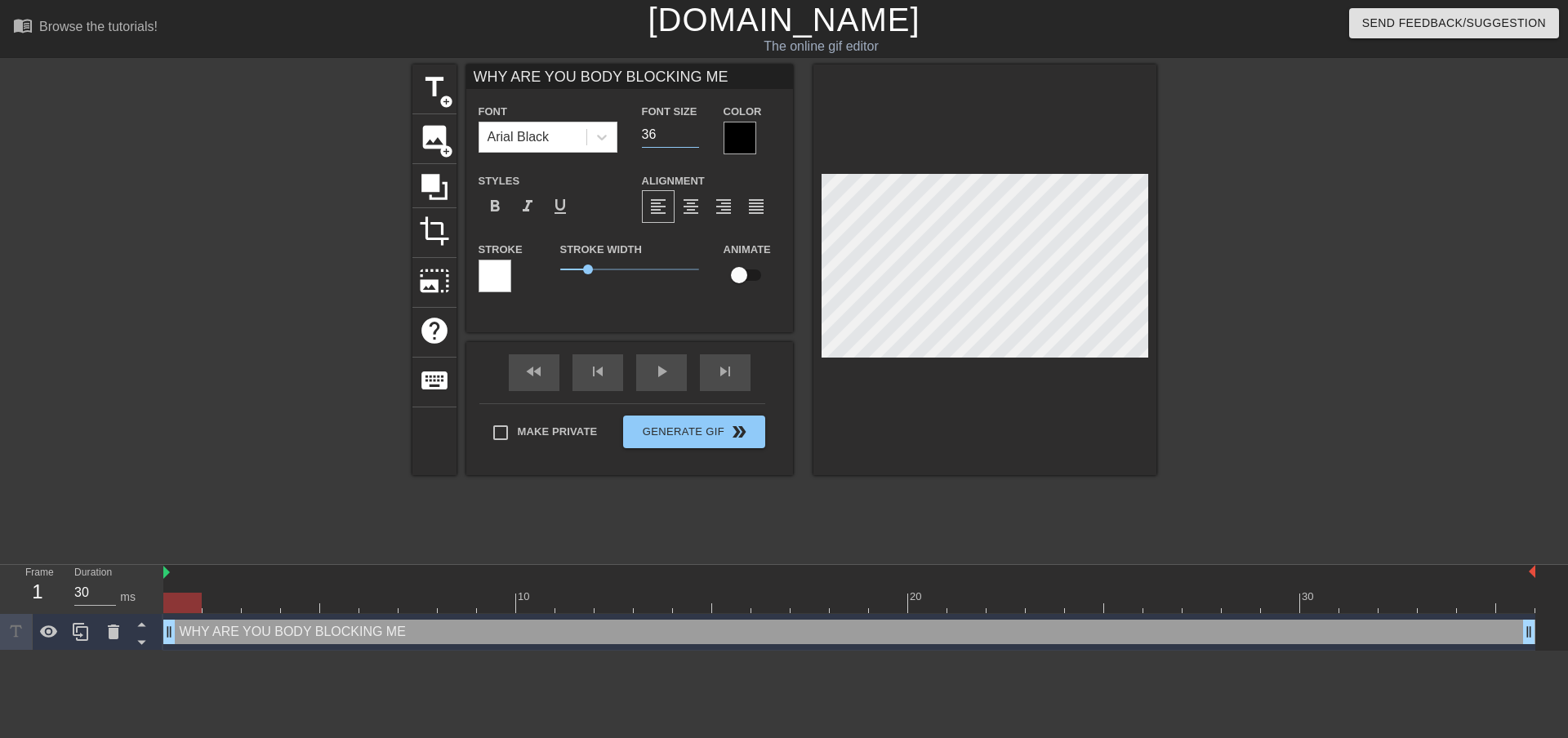
click at [692, 138] on input "36" at bounding box center [671, 135] width 57 height 26
click at [692, 138] on input "35" at bounding box center [671, 135] width 57 height 26
click at [692, 138] on input "34" at bounding box center [671, 135] width 57 height 26
click at [692, 138] on input "33" at bounding box center [671, 135] width 57 height 26
click at [692, 138] on input "32" at bounding box center [671, 135] width 57 height 26
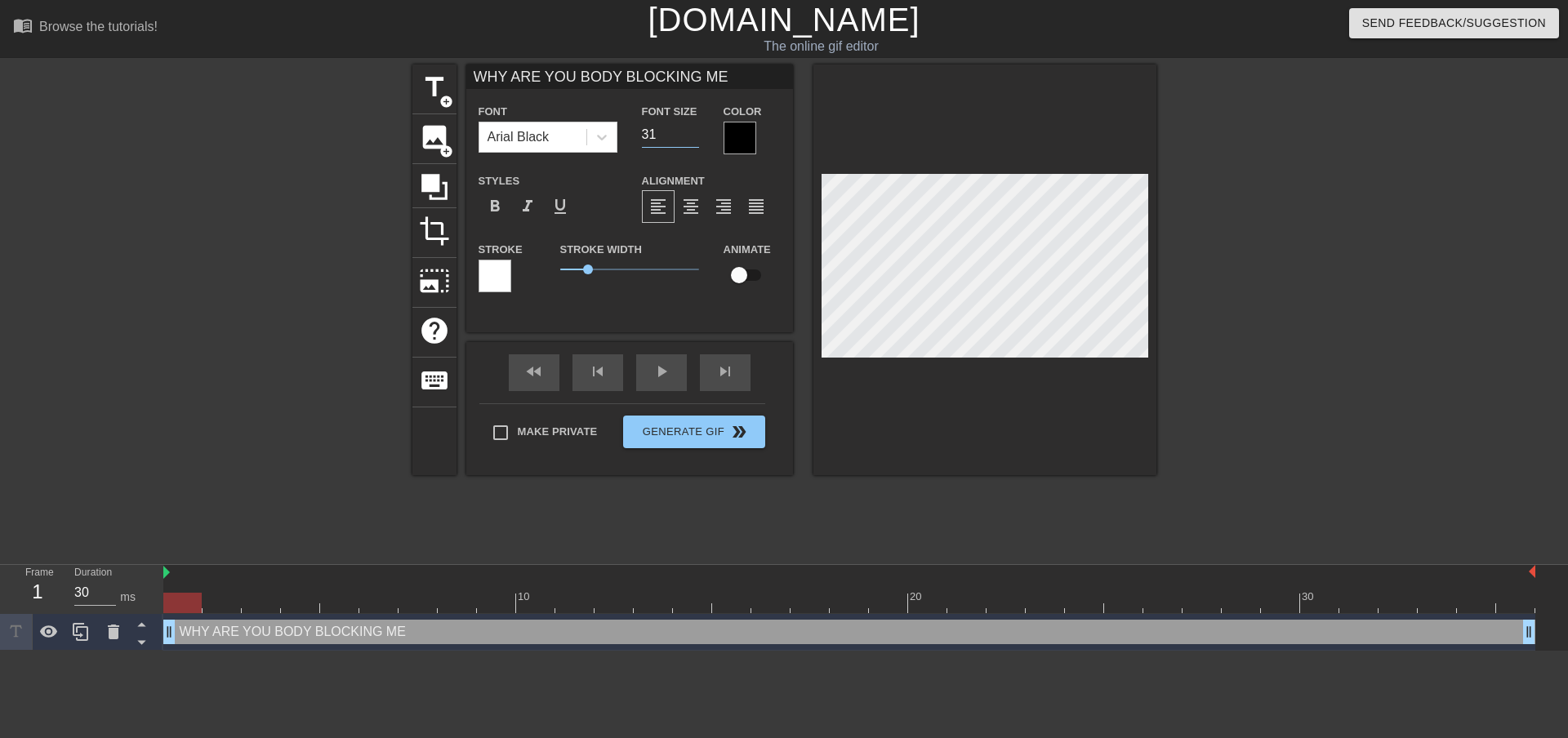
click at [692, 138] on input "31" at bounding box center [671, 135] width 57 height 26
click at [692, 138] on input "30" at bounding box center [671, 135] width 57 height 26
click at [692, 138] on input "29" at bounding box center [671, 135] width 57 height 26
click at [692, 138] on input "28" at bounding box center [671, 135] width 57 height 26
click at [692, 138] on input "27" at bounding box center [671, 135] width 57 height 26
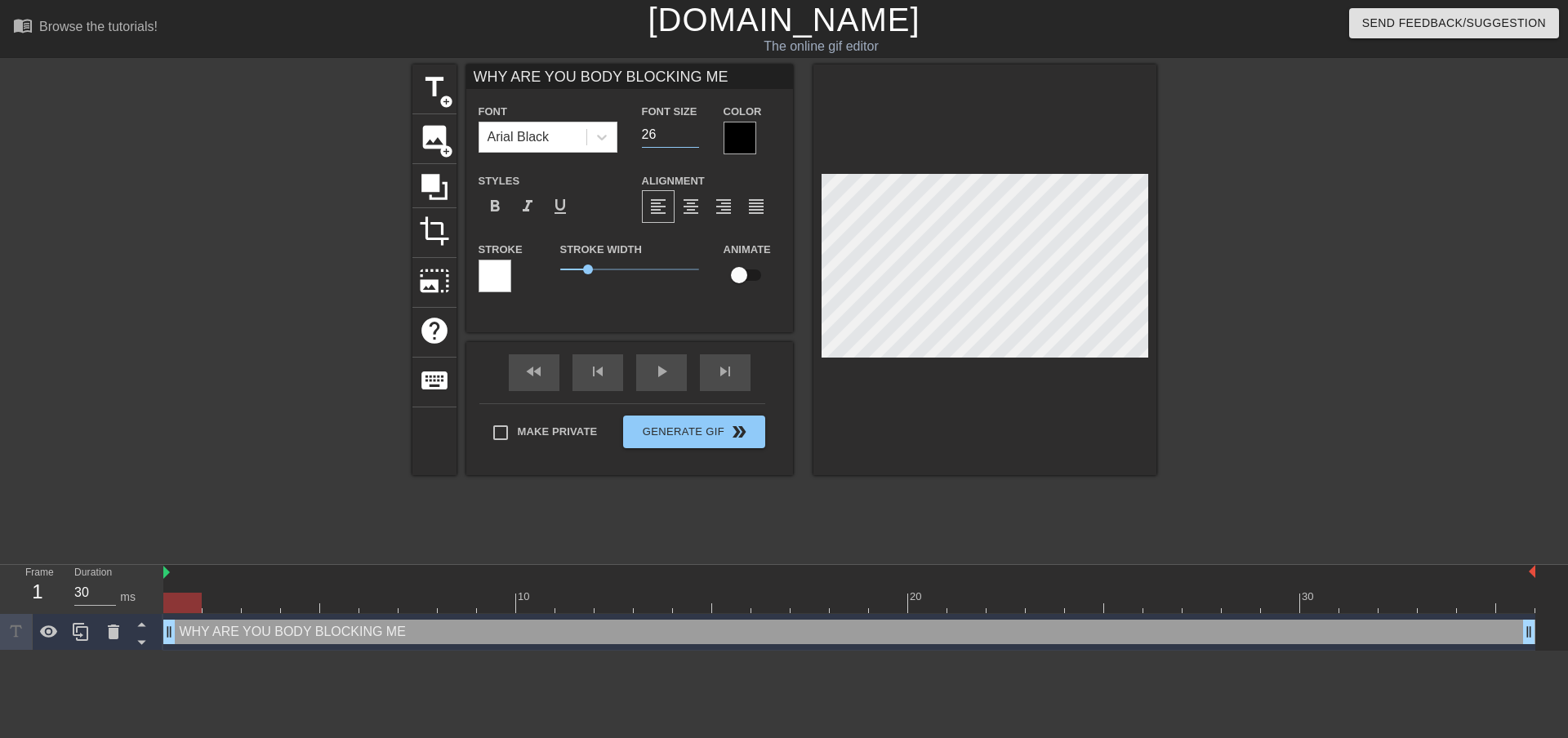
click at [692, 138] on input "26" at bounding box center [671, 135] width 57 height 26
click at [692, 138] on input "25" at bounding box center [671, 135] width 57 height 26
click at [692, 138] on input "24" at bounding box center [671, 135] width 57 height 26
click at [692, 138] on input "23" at bounding box center [671, 135] width 57 height 26
click at [692, 138] on input "22" at bounding box center [671, 135] width 57 height 26
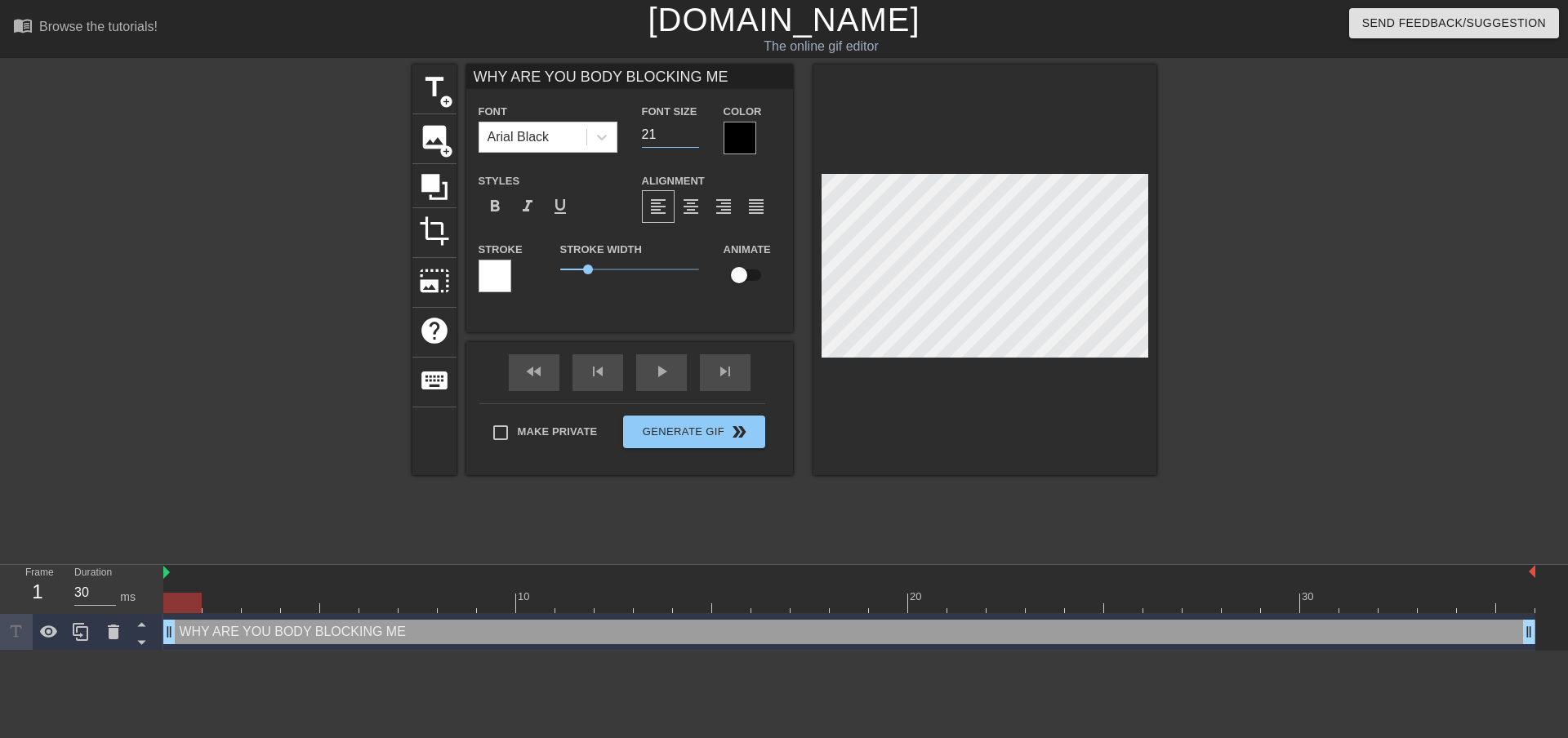
click at [692, 138] on input "21" at bounding box center [671, 135] width 57 height 26
click at [692, 138] on input "20" at bounding box center [671, 135] width 57 height 26
type input "19"
click at [692, 138] on input "19" at bounding box center [671, 135] width 57 height 26
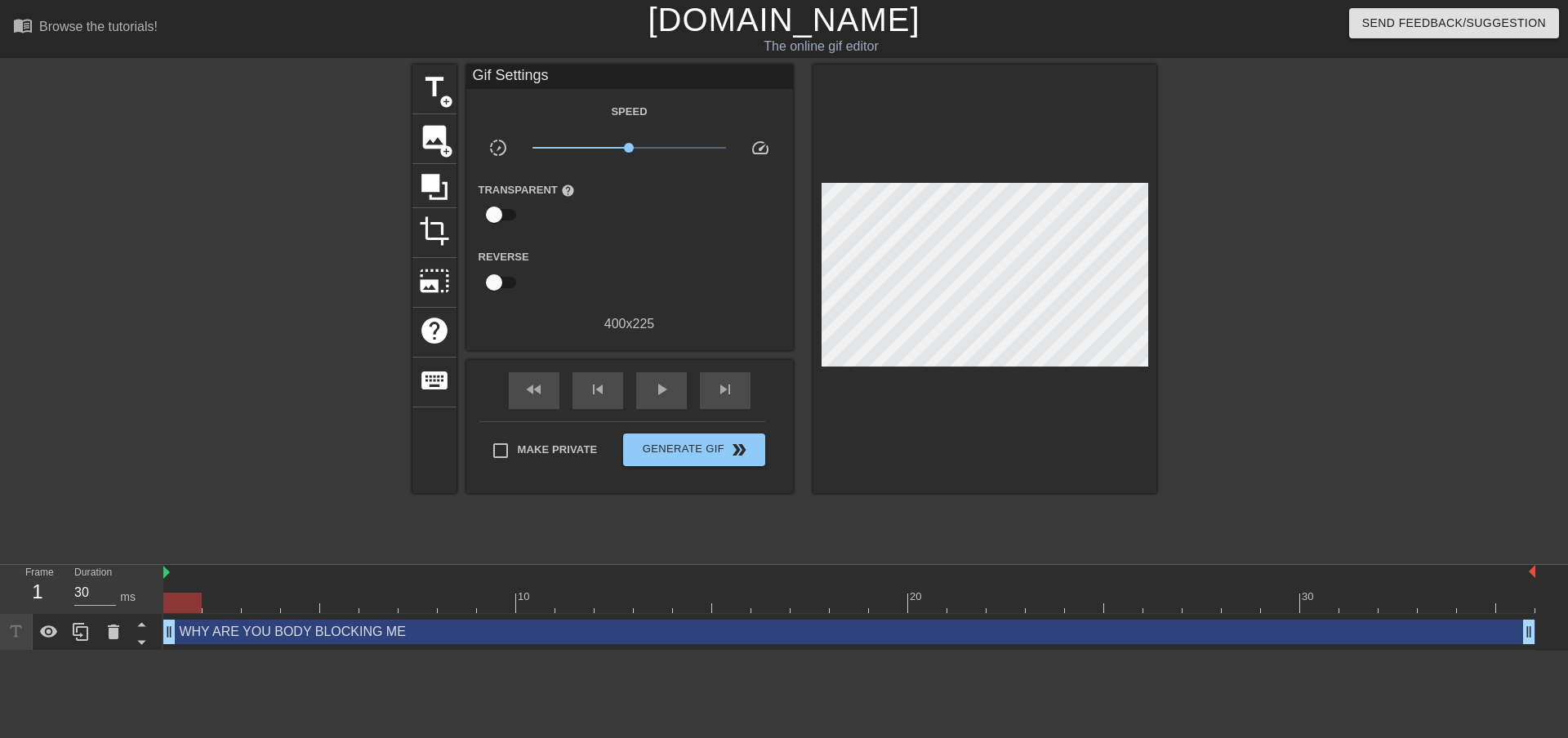
click at [1247, 196] on div at bounding box center [1298, 310] width 245 height 490
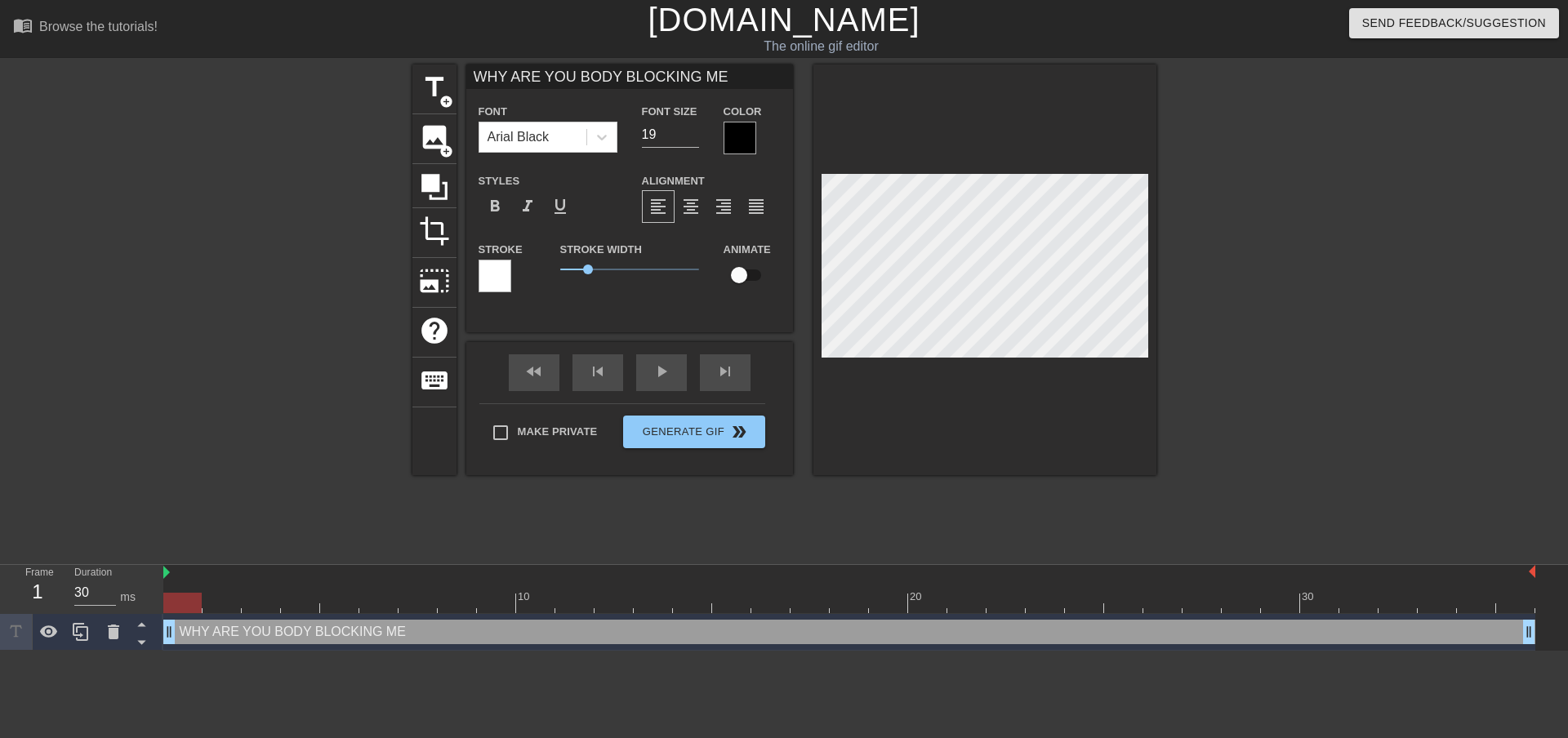
click at [1385, 311] on div at bounding box center [1298, 310] width 245 height 490
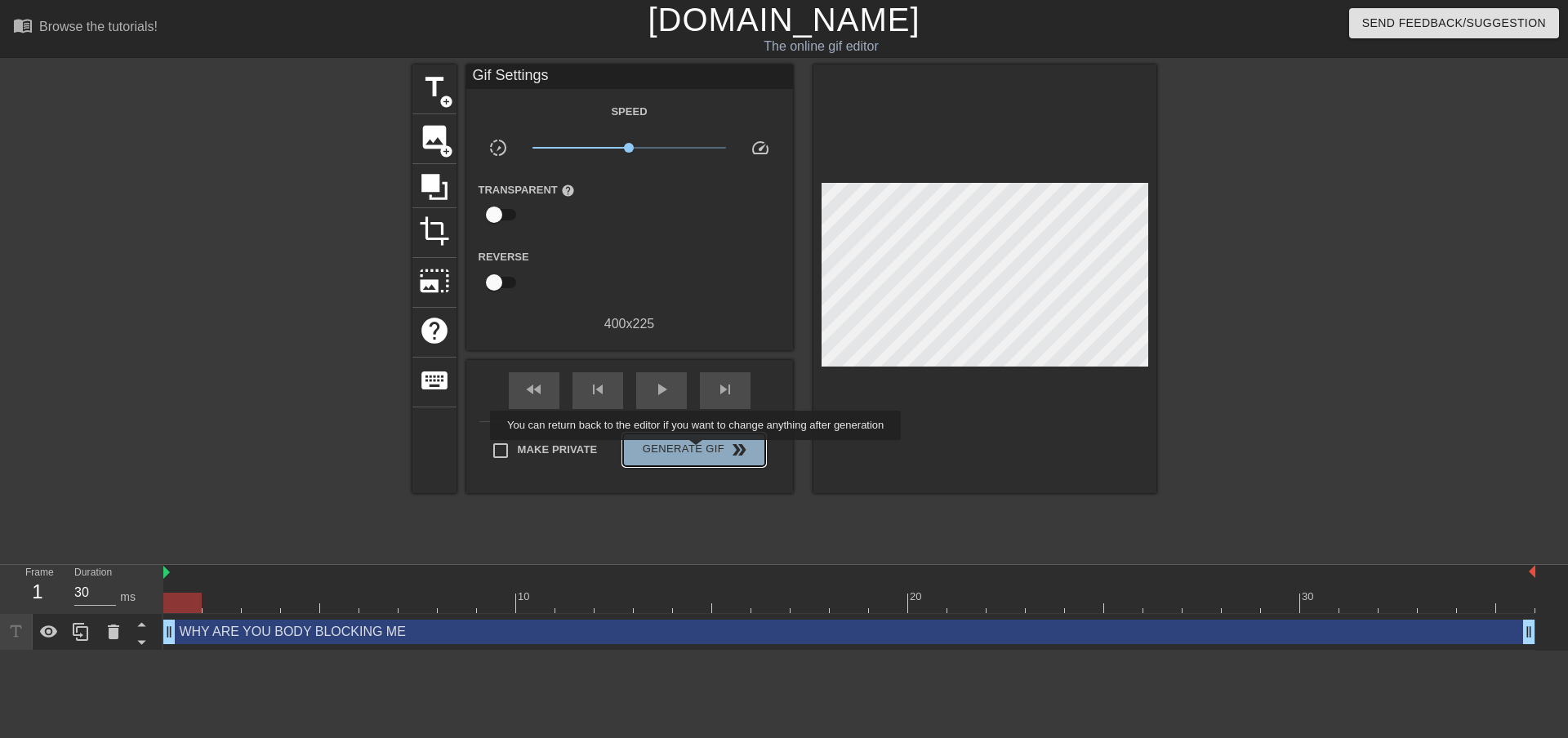
click at [697, 452] on span "Generate Gif double_arrow" at bounding box center [694, 450] width 128 height 20
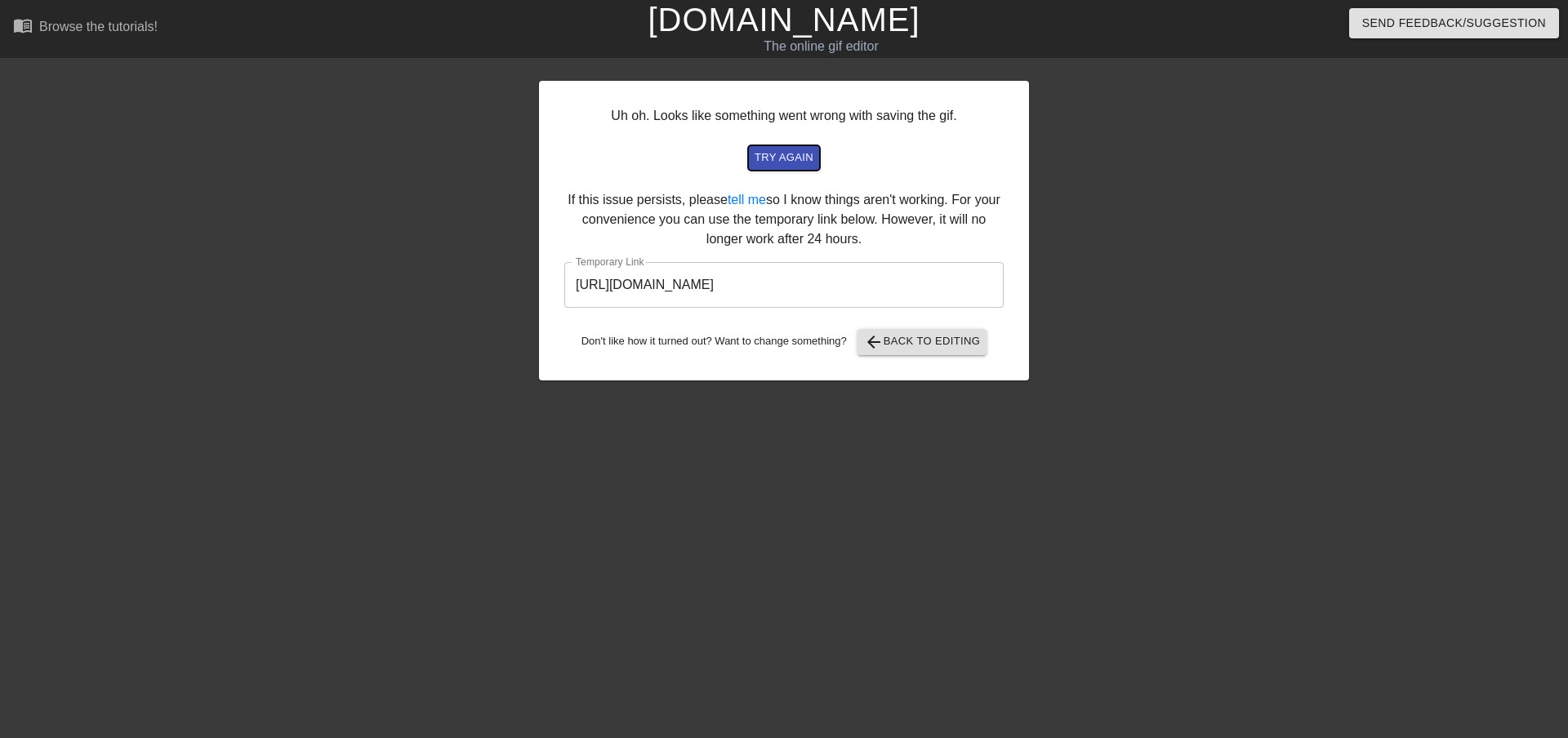
click at [775, 157] on span "try again" at bounding box center [784, 158] width 59 height 19
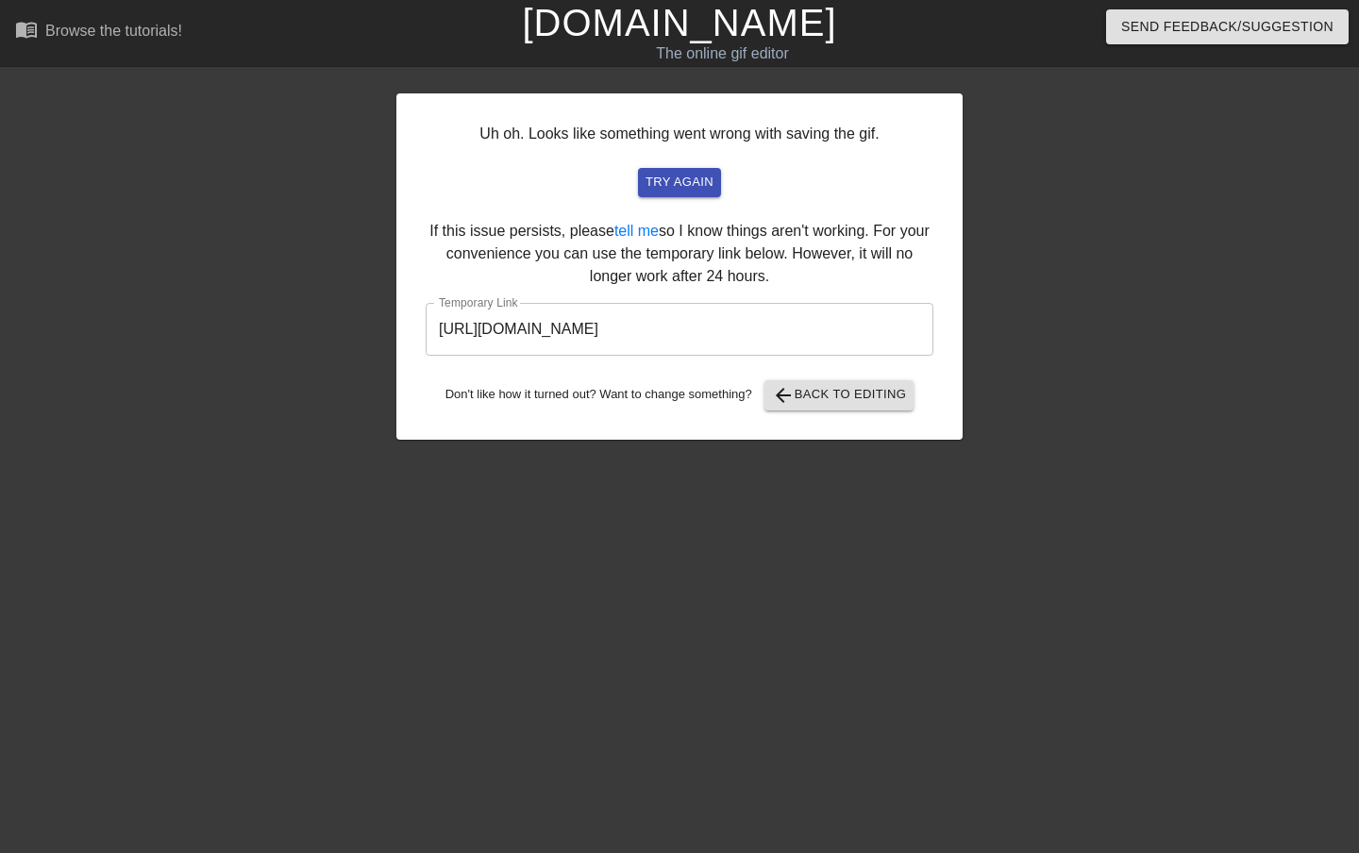
click at [684, 163] on div "Uh oh. Looks like something went wrong with saving the gif. try again If this i…" at bounding box center [679, 266] width 566 height 346
click at [692, 183] on span "try again" at bounding box center [680, 183] width 68 height 22
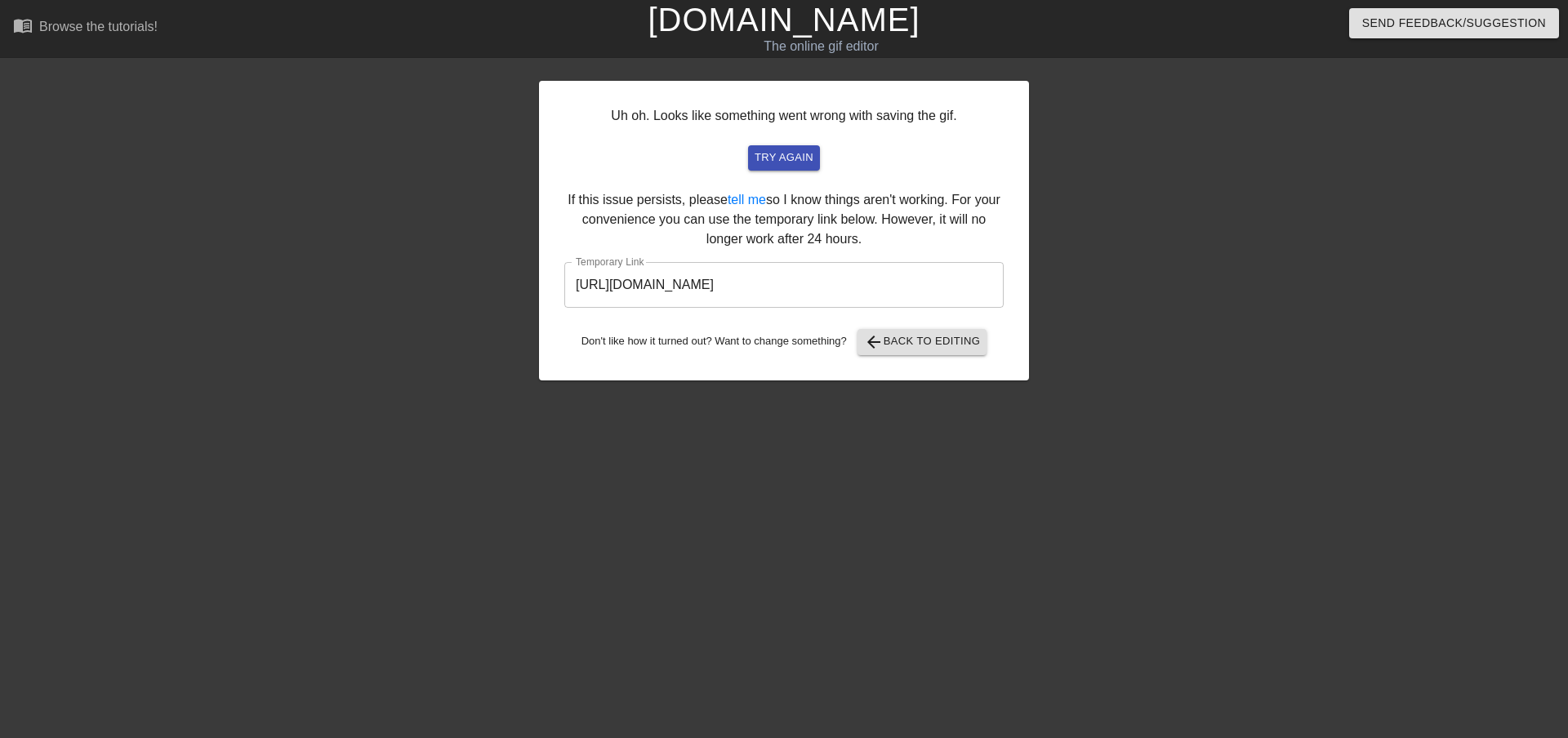
click at [869, 285] on input "[URL][DOMAIN_NAME]" at bounding box center [784, 285] width 440 height 46
click at [1196, 341] on div at bounding box center [1171, 310] width 245 height 490
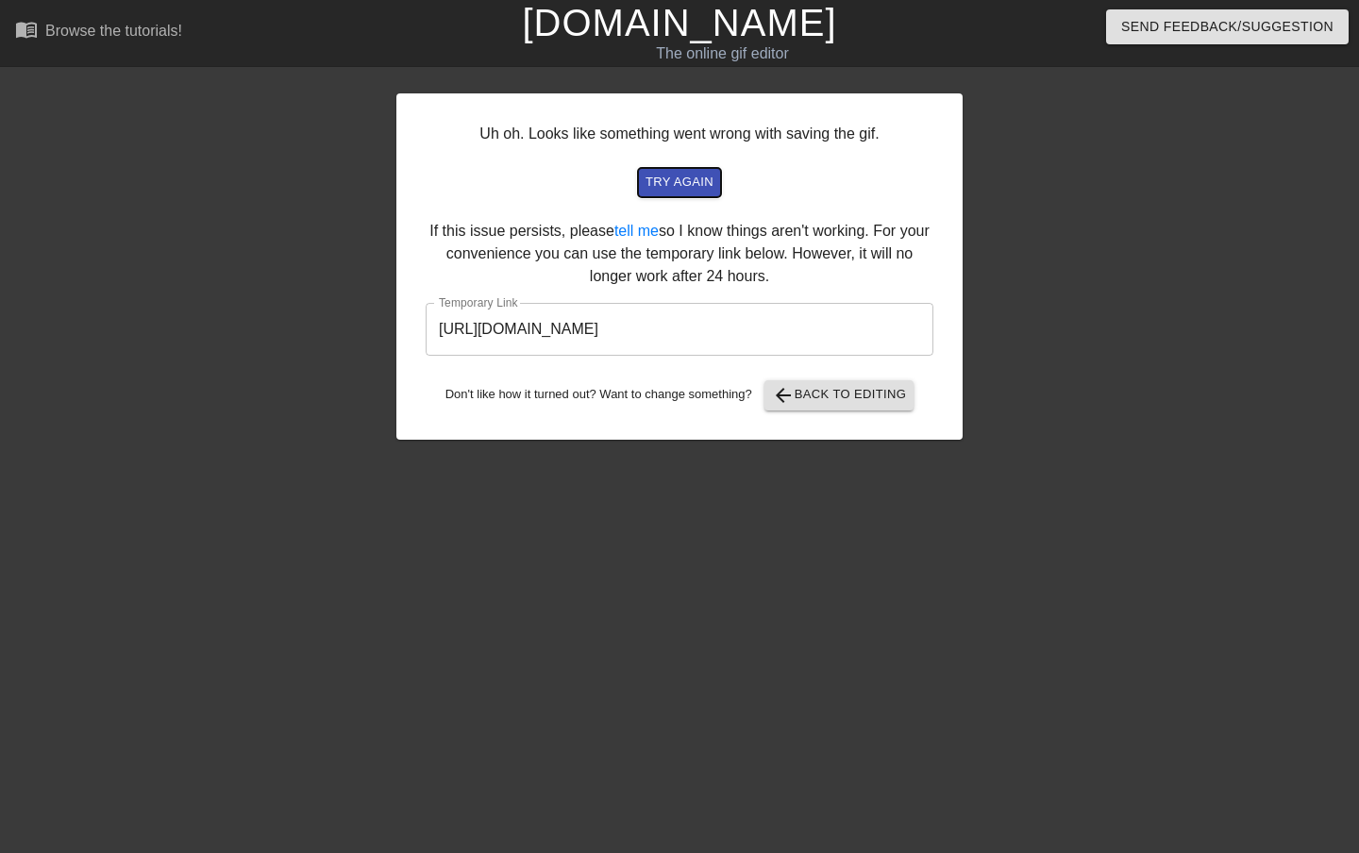
click at [674, 183] on span "try again" at bounding box center [680, 183] width 68 height 22
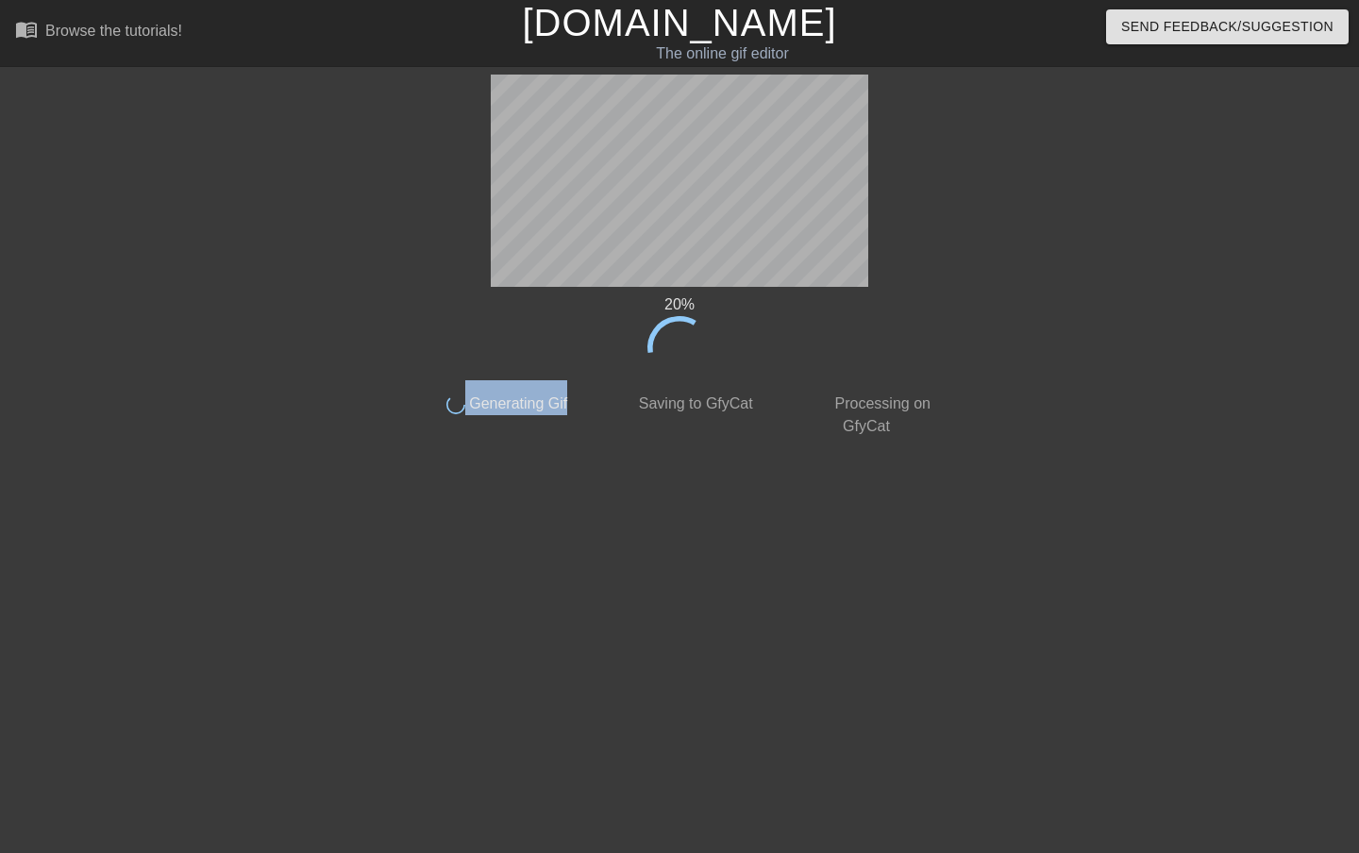
drag, startPoint x: 452, startPoint y: 409, endPoint x: 598, endPoint y: 400, distance: 145.6
click at [598, 400] on div "done Generating Gif done Saving to GfyCat done Processing on GfyCat" at bounding box center [679, 409] width 561 height 58
click at [598, 400] on div "done Saving to GfyCat" at bounding box center [679, 409] width 187 height 58
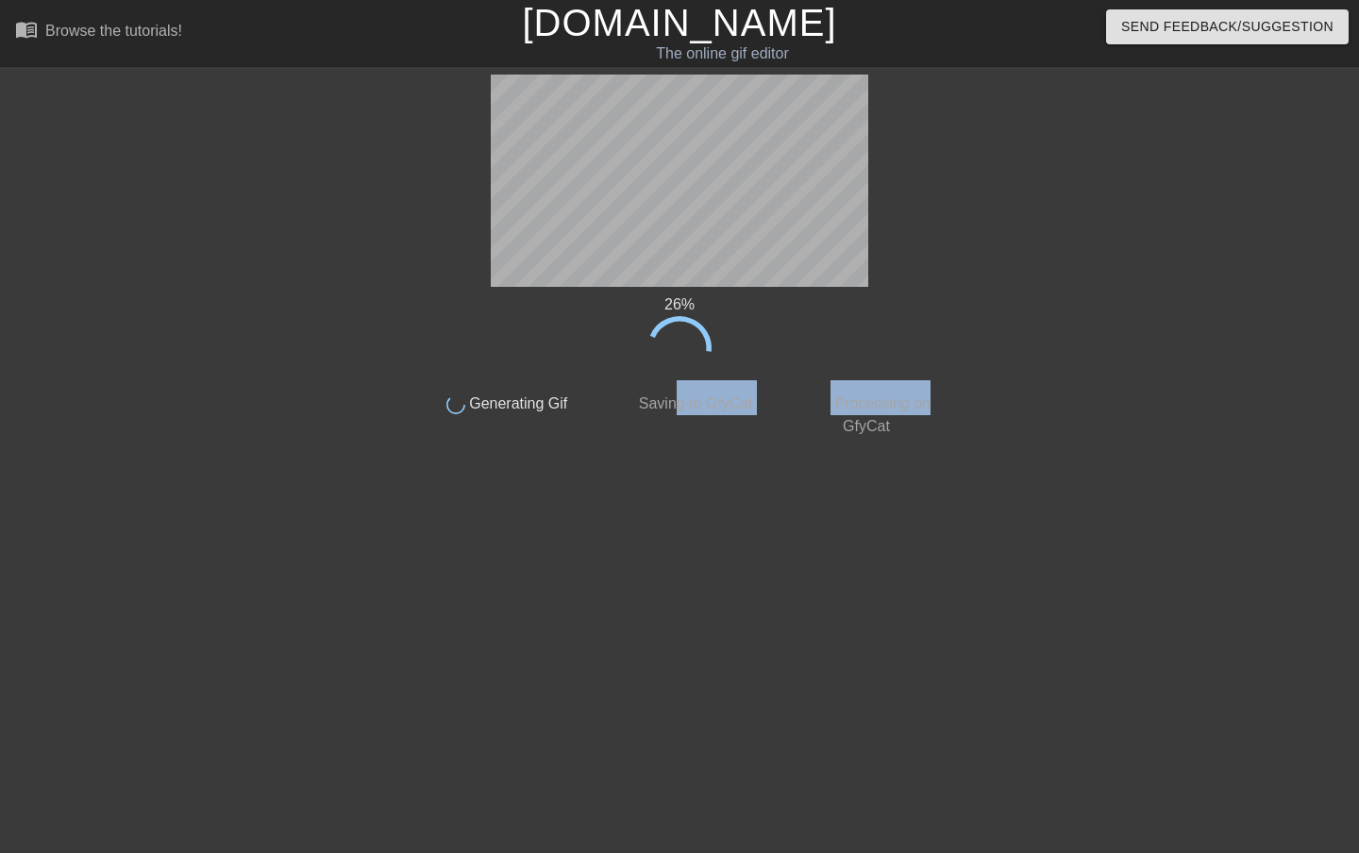
drag, startPoint x: 950, startPoint y: 393, endPoint x: 547, endPoint y: 379, distance: 402.4
click at [632, 381] on div "done Generating Gif done Saving to GfyCat done Processing on GfyCat" at bounding box center [679, 409] width 561 height 58
click at [566, 378] on div "26 %" at bounding box center [679, 337] width 532 height 87
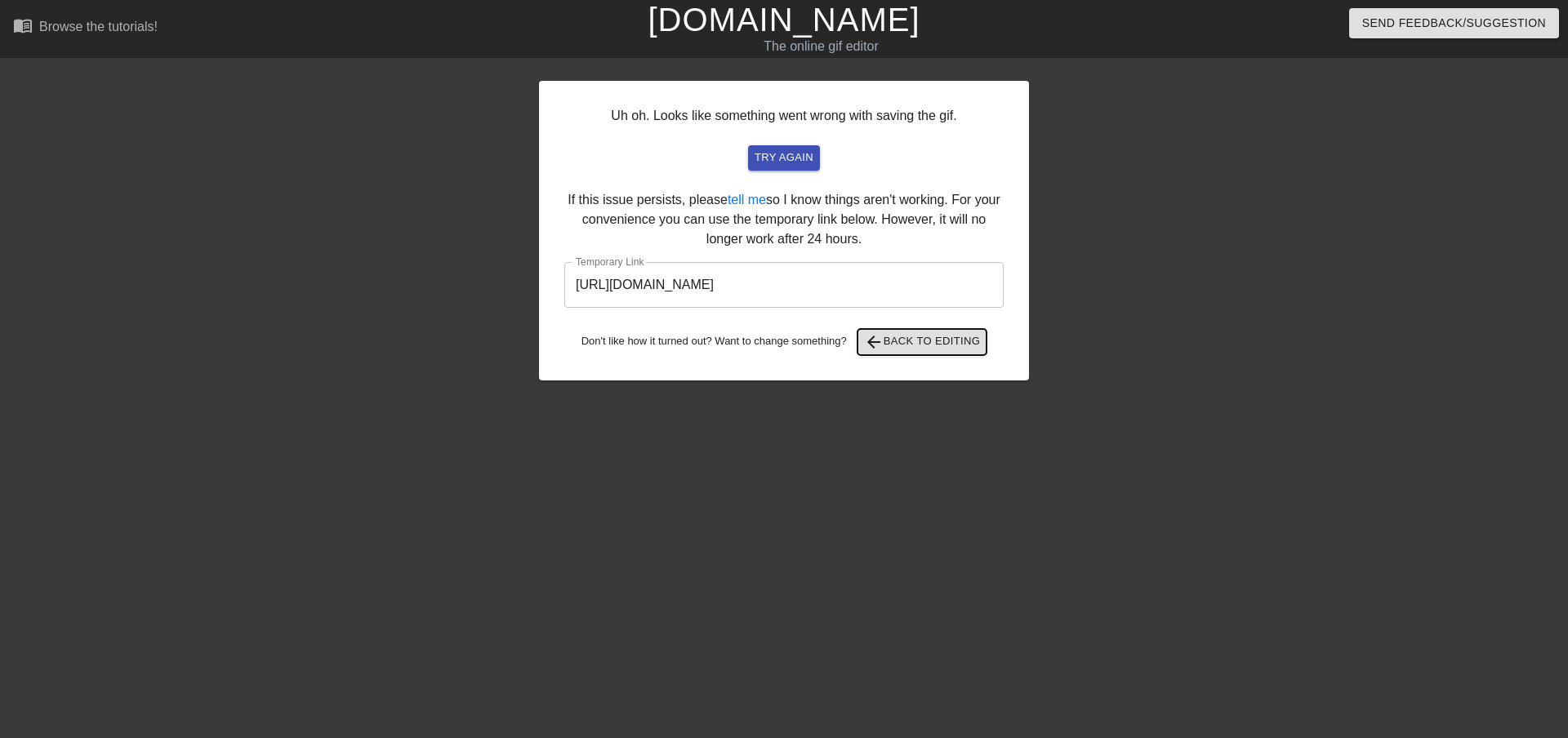
click at [923, 348] on span "arrow_back Back to Editing" at bounding box center [922, 342] width 117 height 20
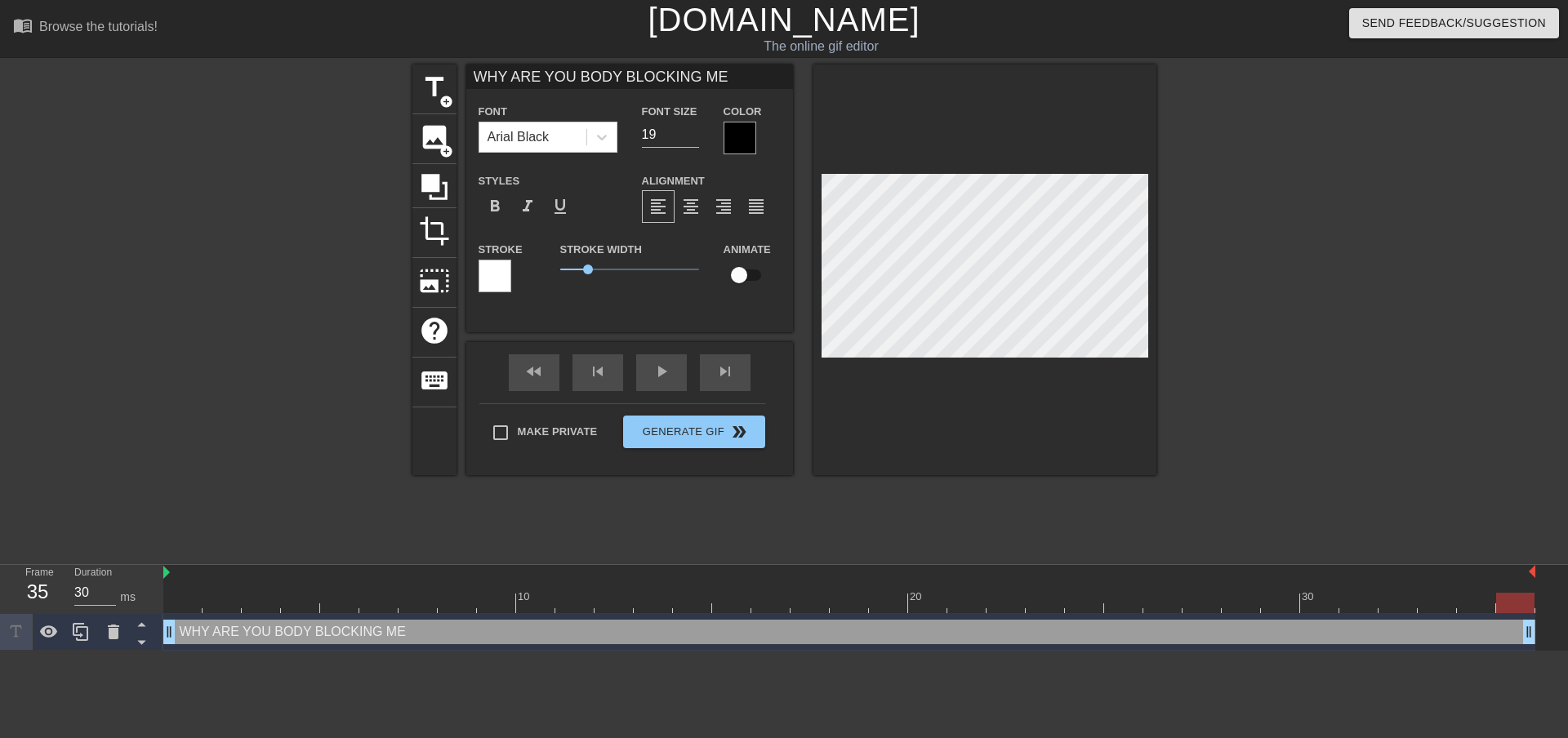
scroll to position [3, 11]
type input "WHY ARE YOU BODY BLOCKING ME!"
type textarea "WHY ARE YOU BODY BLOCKING ME!"
click at [1385, 330] on div at bounding box center [1298, 310] width 245 height 490
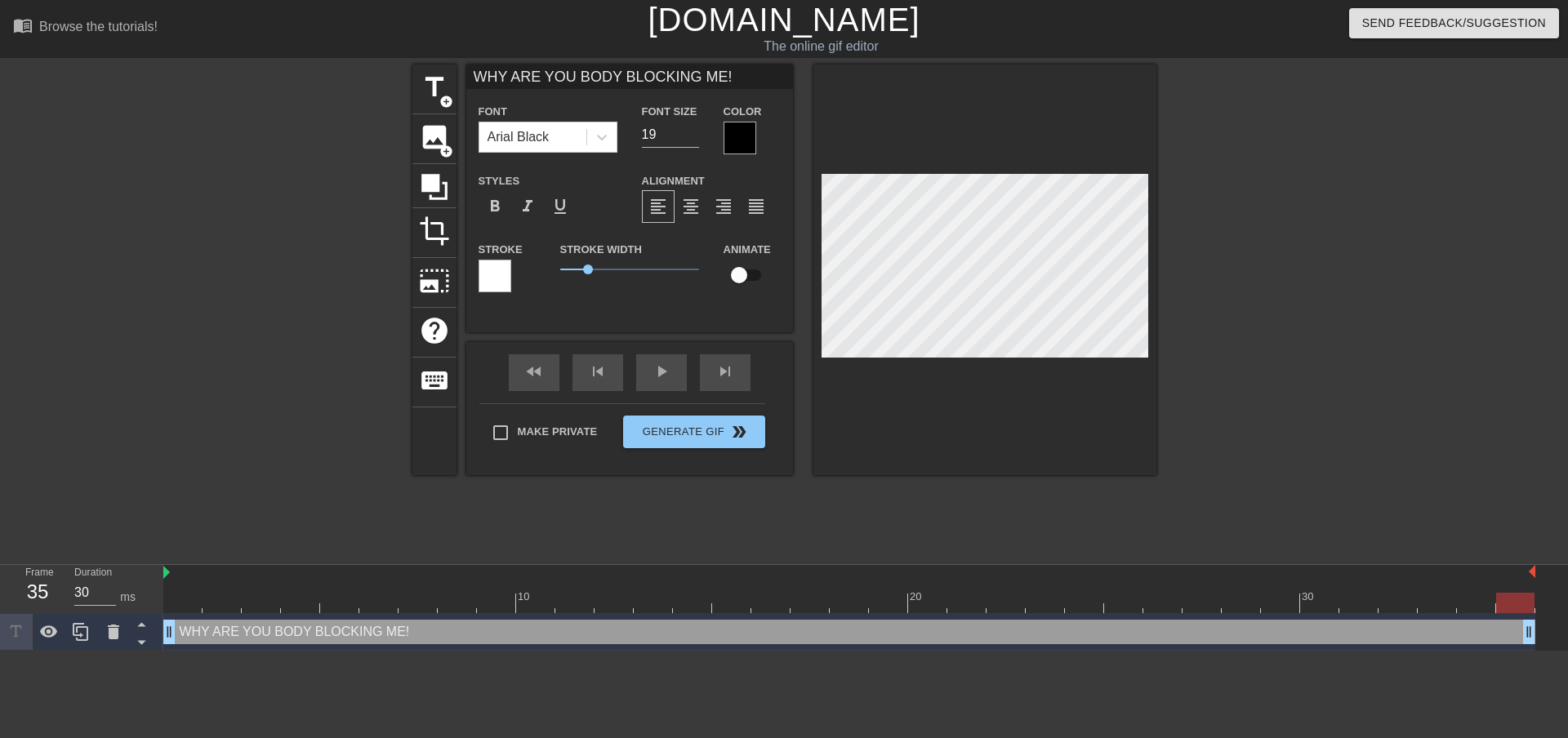
scroll to position [3, 7]
type input "WHY ARE YOU BODY BLOCKING ME!""
type textarea "WHY ARE YOU BODY BLOCKING ME!""
type input ""WHY ARE YOU BODY BLOCKING ME!""
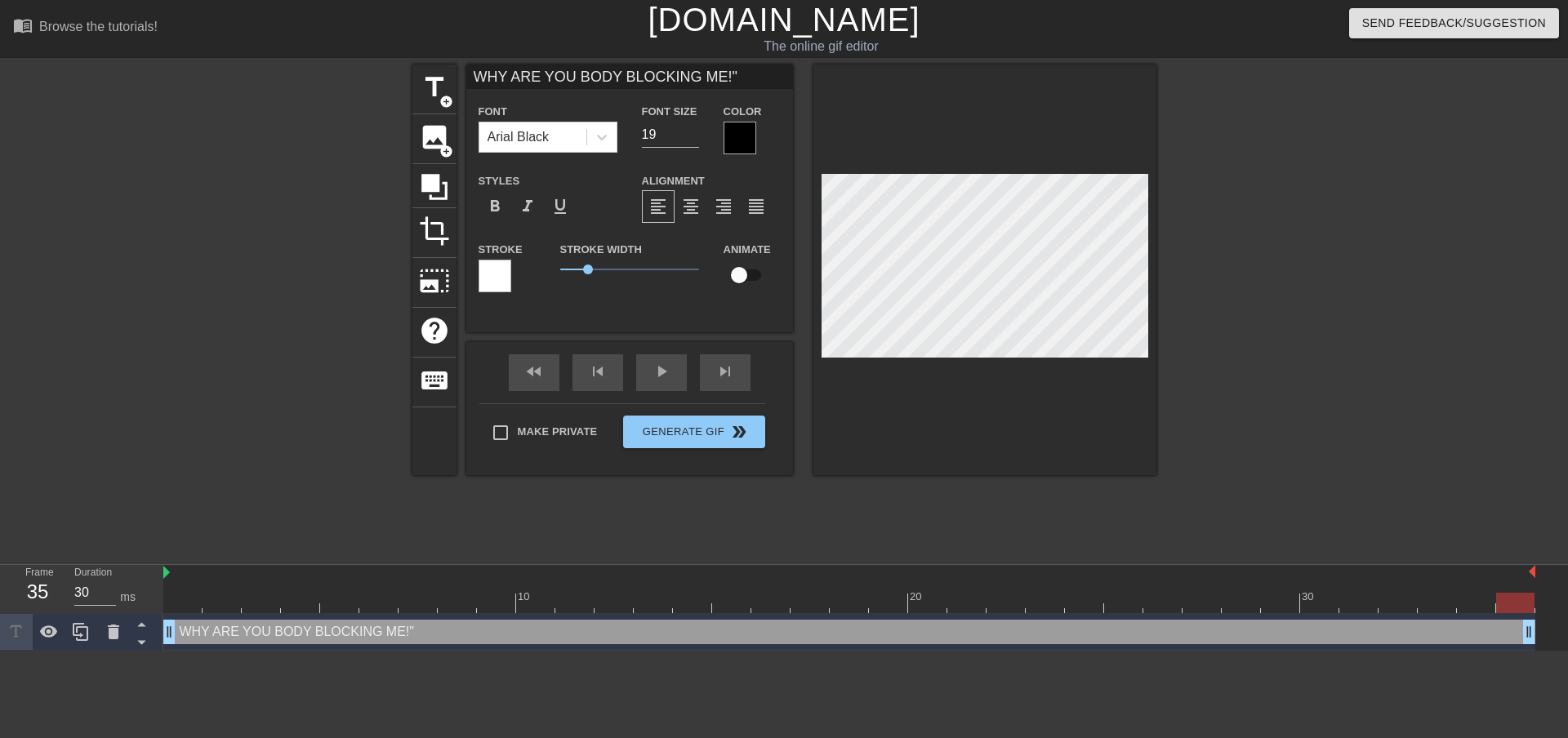
type textarea ""WHY ARE YOU BODY BLOCKING ME!""
click at [1307, 305] on div at bounding box center [1298, 310] width 245 height 490
click at [1295, 458] on div at bounding box center [1298, 310] width 245 height 490
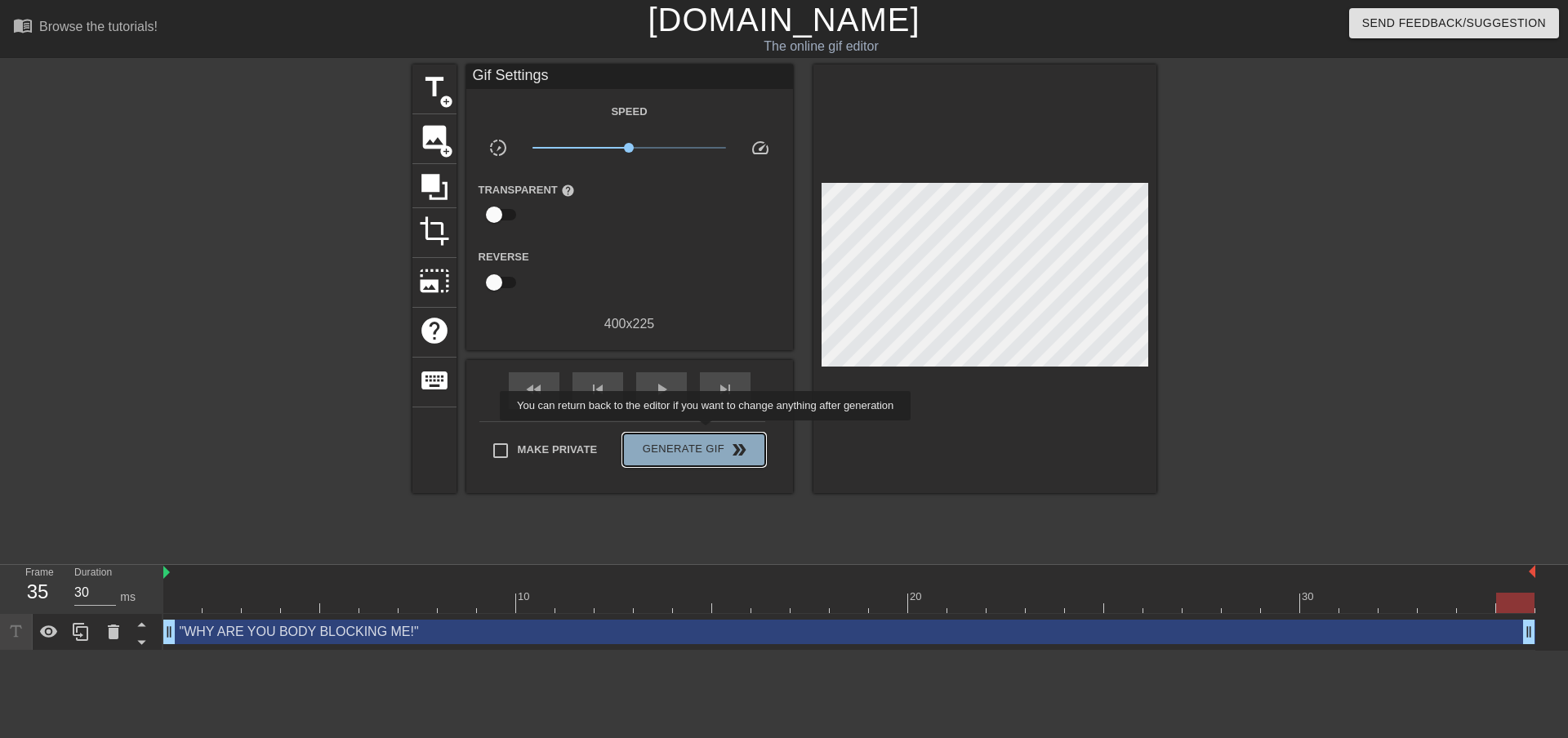
click at [707, 433] on button "Generate Gif double_arrow" at bounding box center [693, 450] width 141 height 33
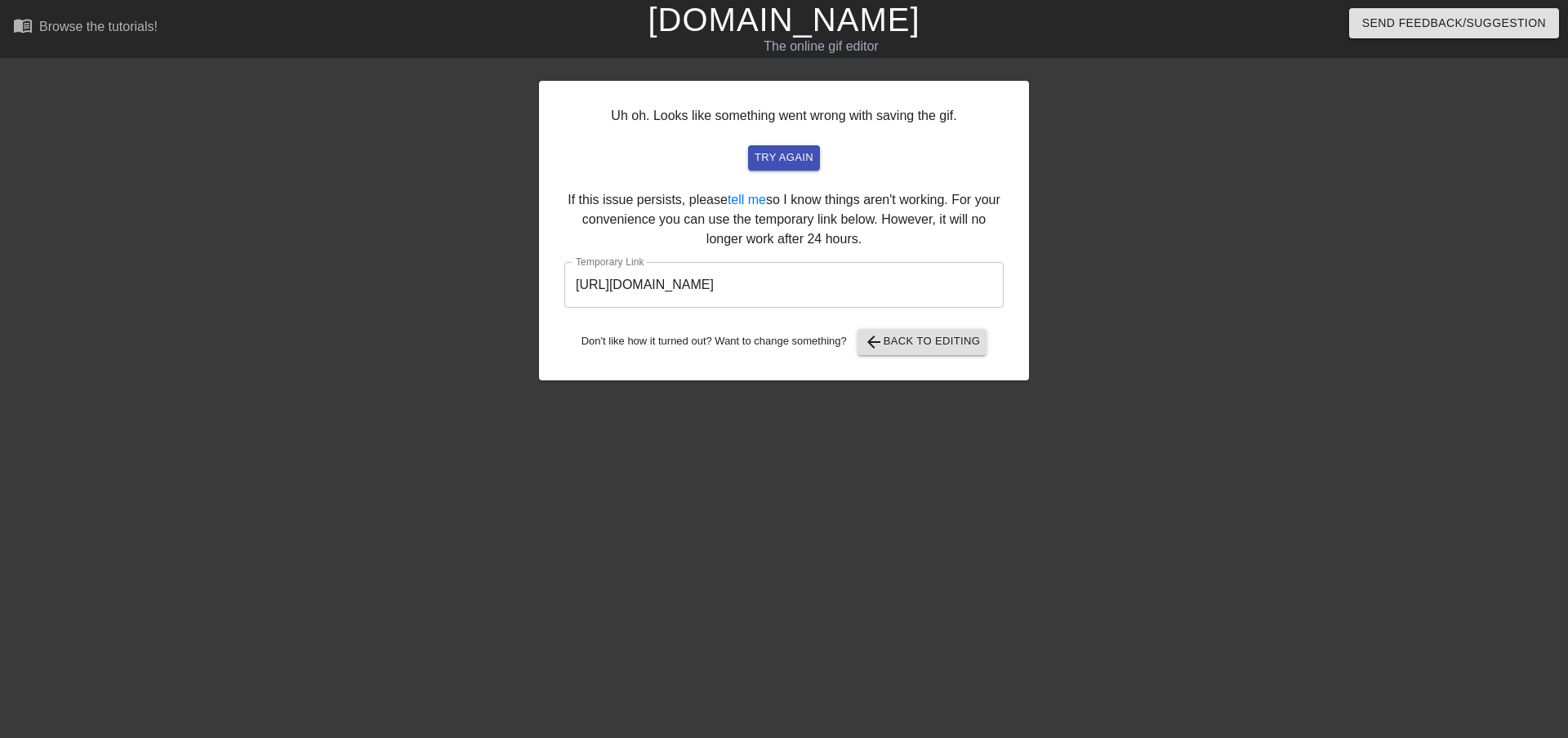
click at [827, 281] on input "[URL][DOMAIN_NAME]" at bounding box center [784, 285] width 440 height 46
click at [339, 155] on div at bounding box center [396, 310] width 245 height 490
